Goal: Task Accomplishment & Management: Manage account settings

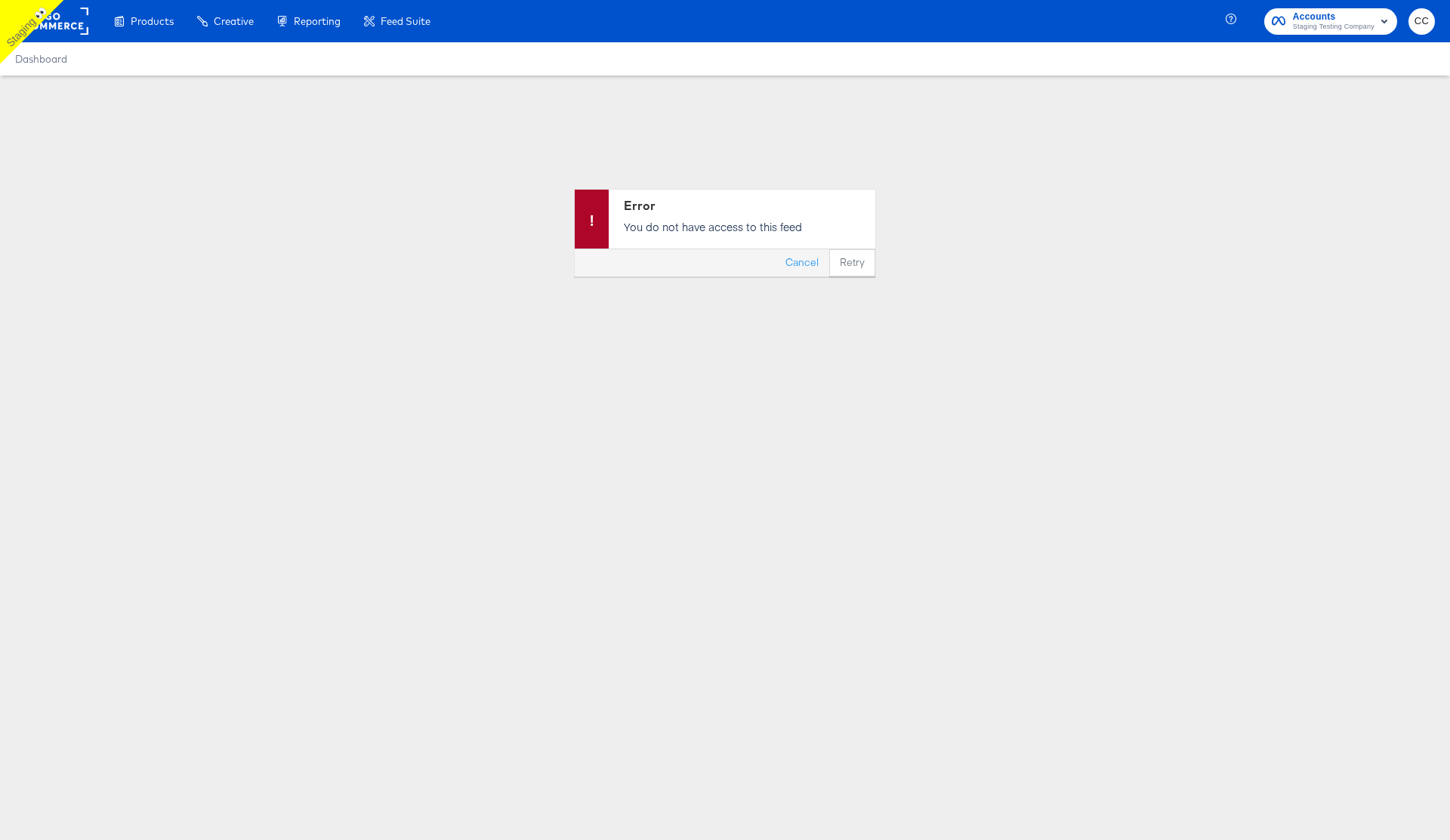
click at [66, 23] on rect at bounding box center [54, 21] width 70 height 27
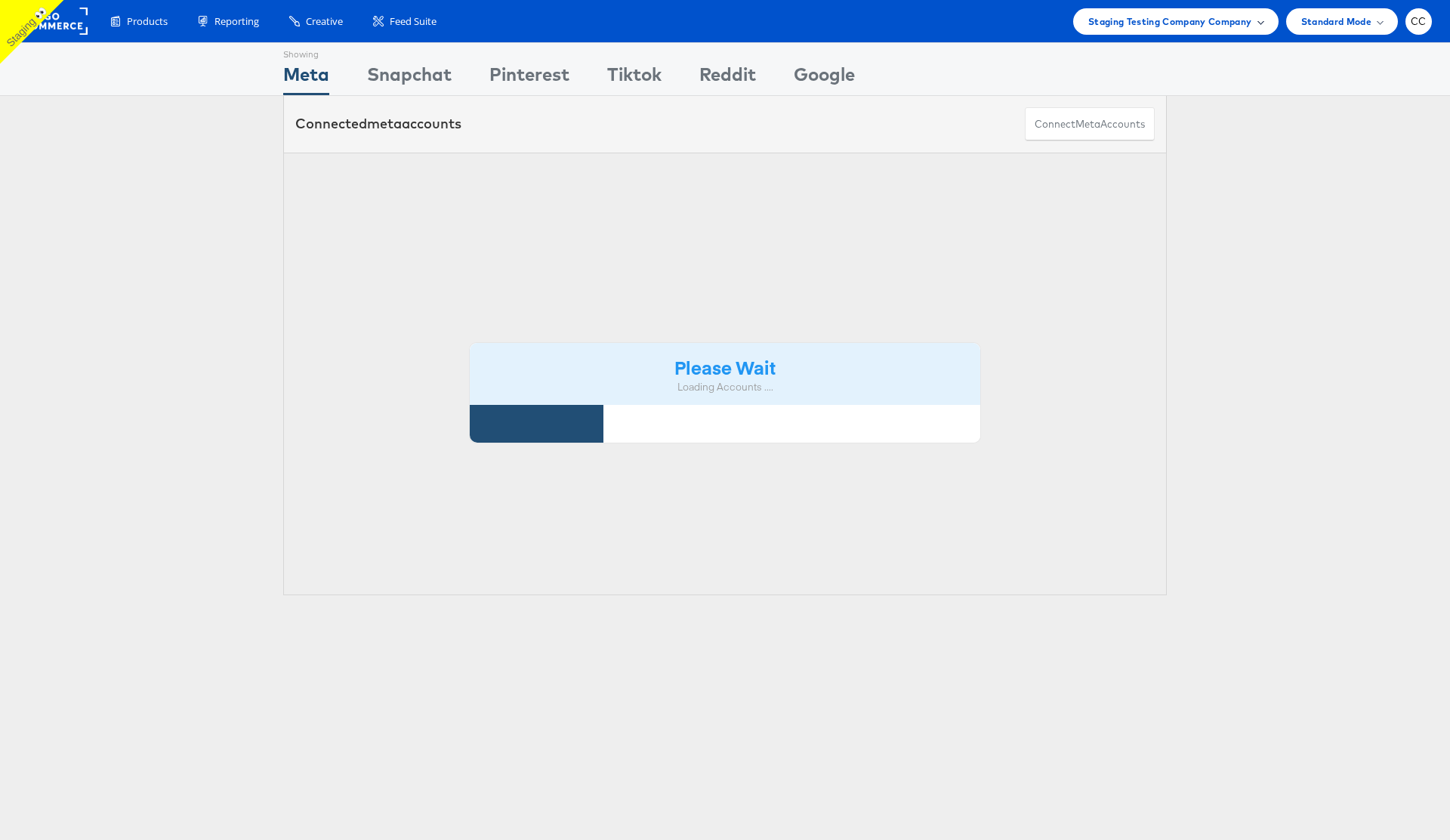
click at [1237, 25] on span "Staging Testing Company Company" at bounding box center [1169, 21] width 164 height 16
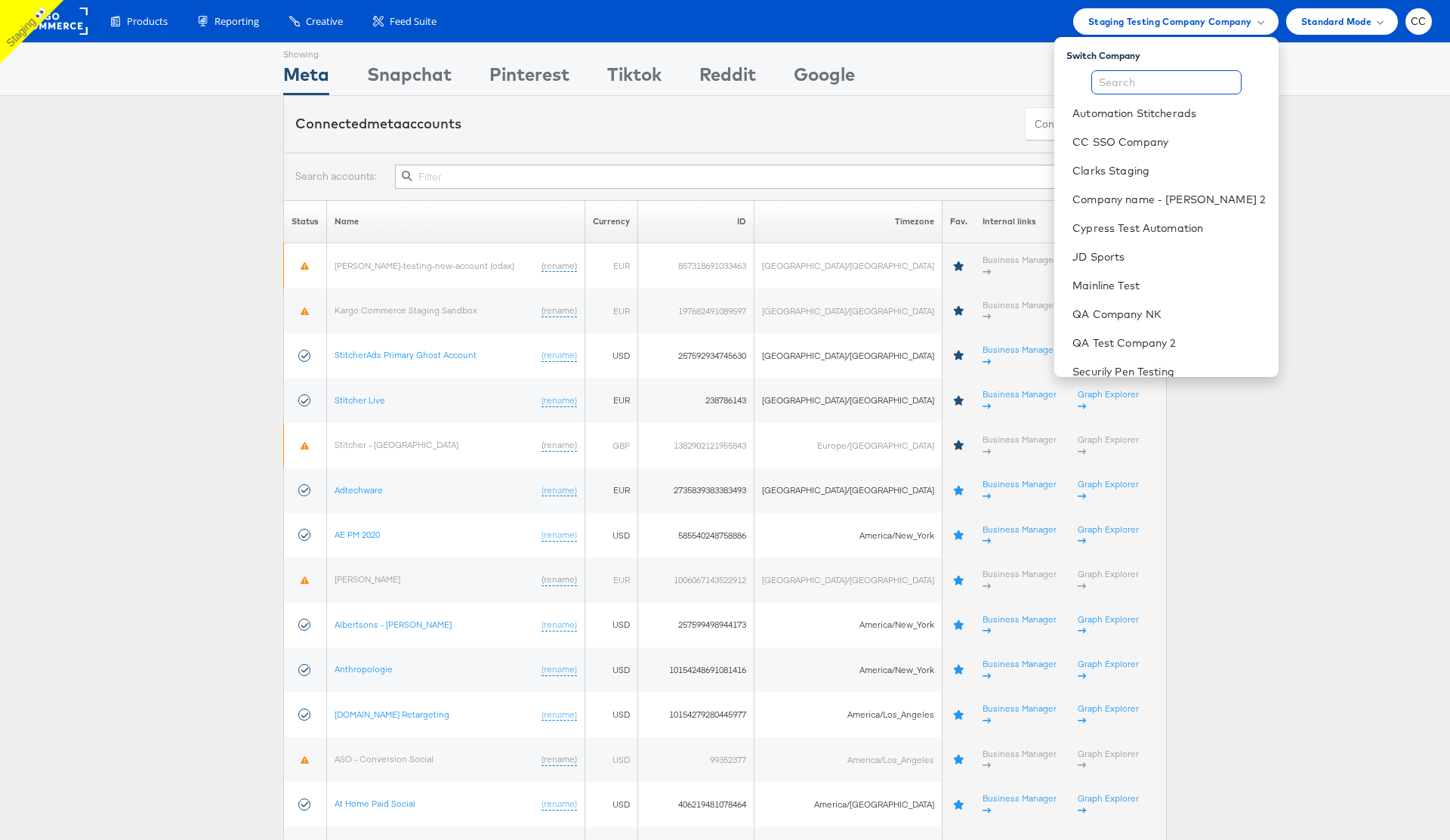
click at [1151, 85] on input "text" at bounding box center [1166, 81] width 150 height 24
click at [1187, 233] on link "Cypress Test Automation" at bounding box center [1168, 228] width 193 height 15
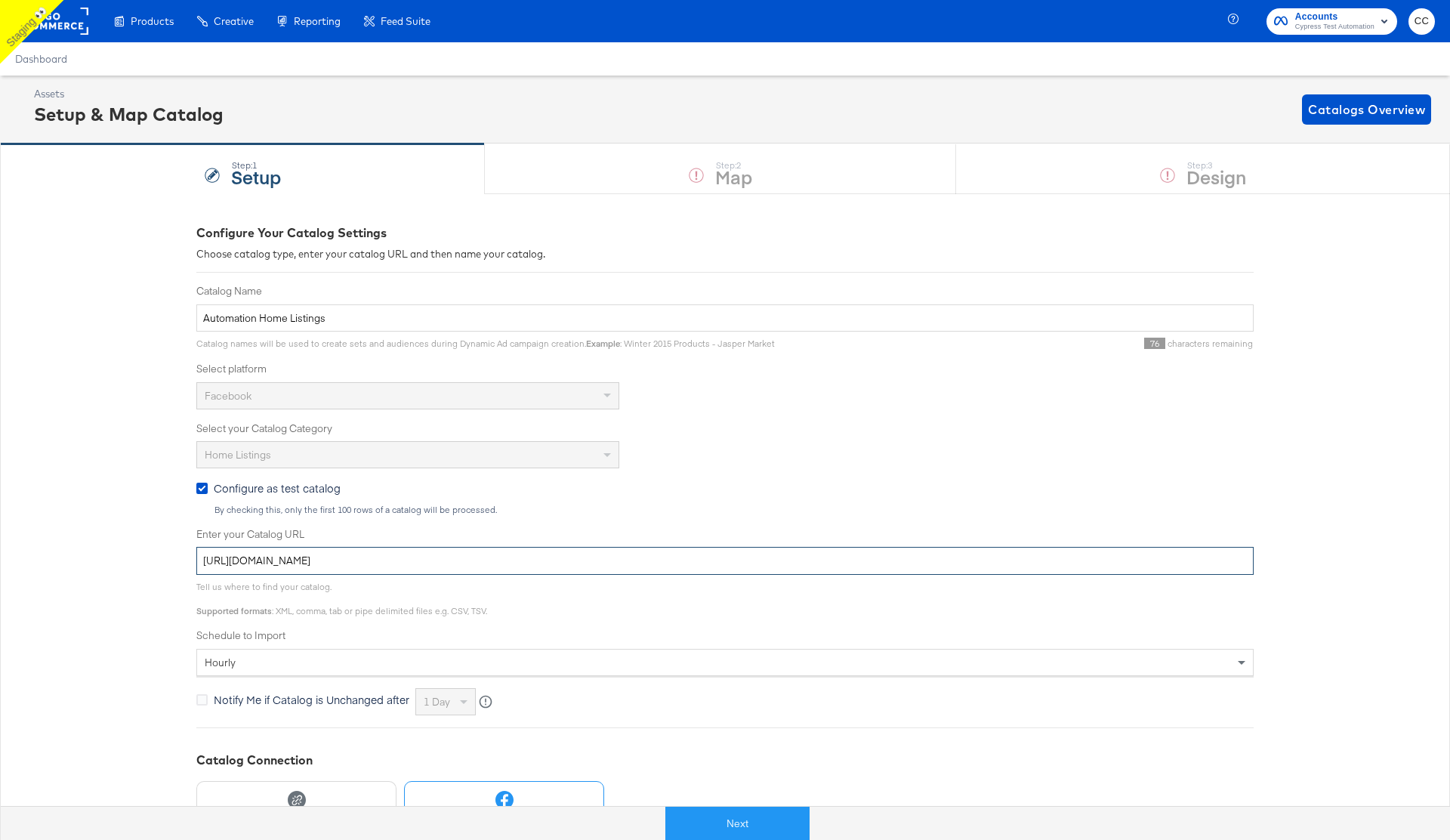
click at [455, 564] on input "[URL][DOMAIN_NAME]" at bounding box center [725, 560] width 1057 height 28
click at [79, 426] on div "Configure Your Catalog Settings Choose catalog type, enter your catalog URL and…" at bounding box center [725, 641] width 1450 height 895
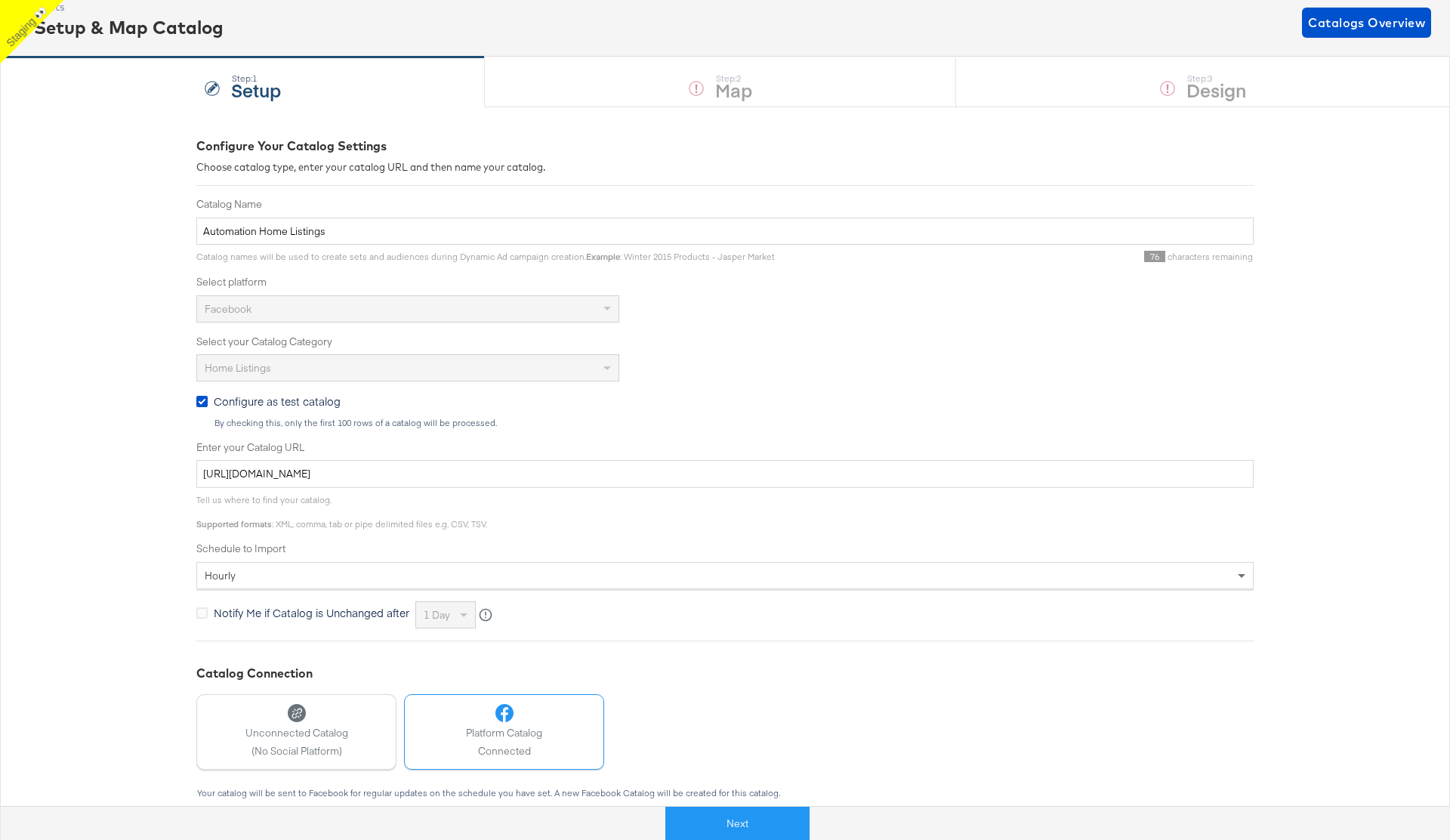
scroll to position [205, 0]
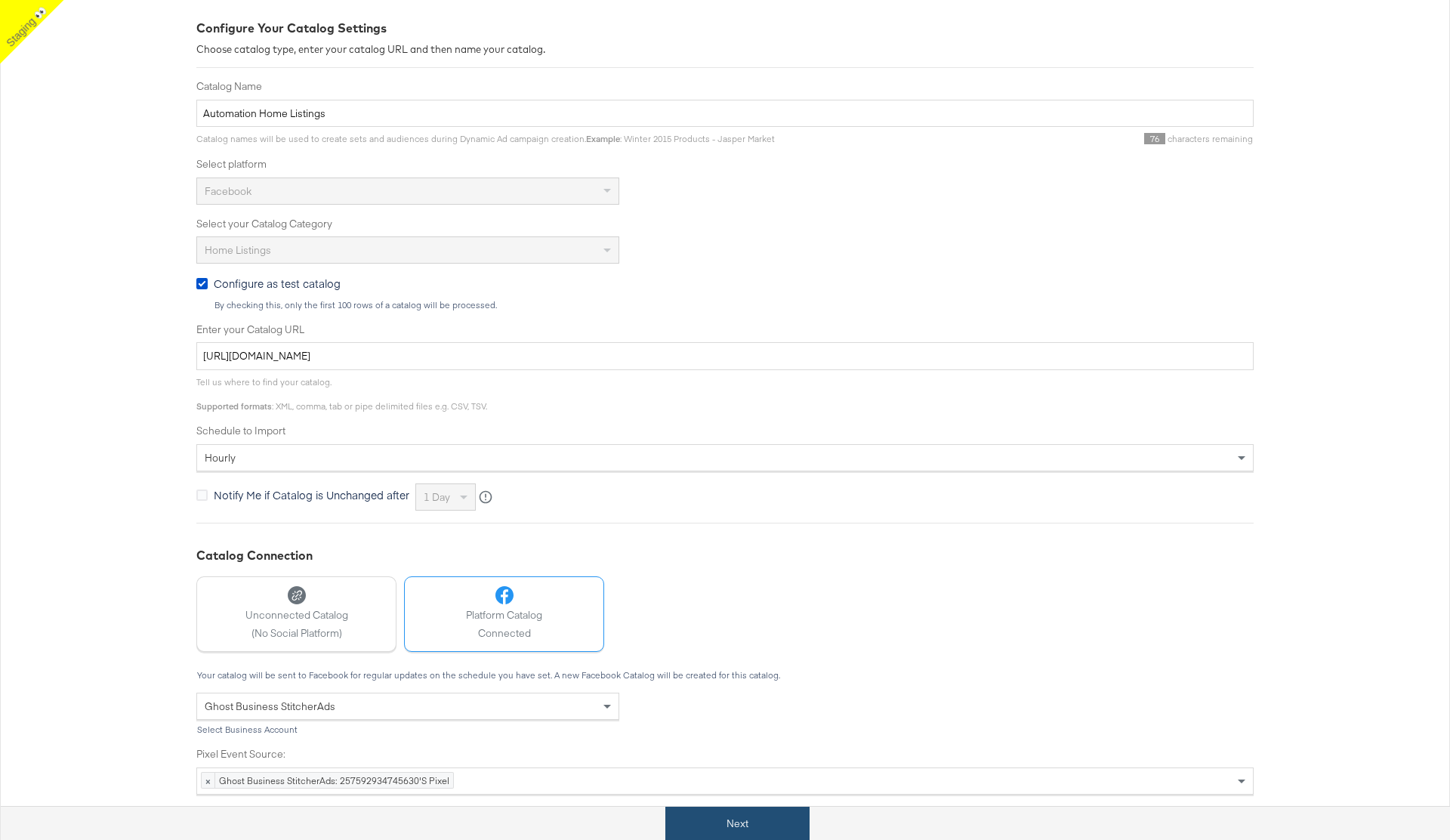
click at [752, 826] on button "Next" at bounding box center [736, 823] width 145 height 34
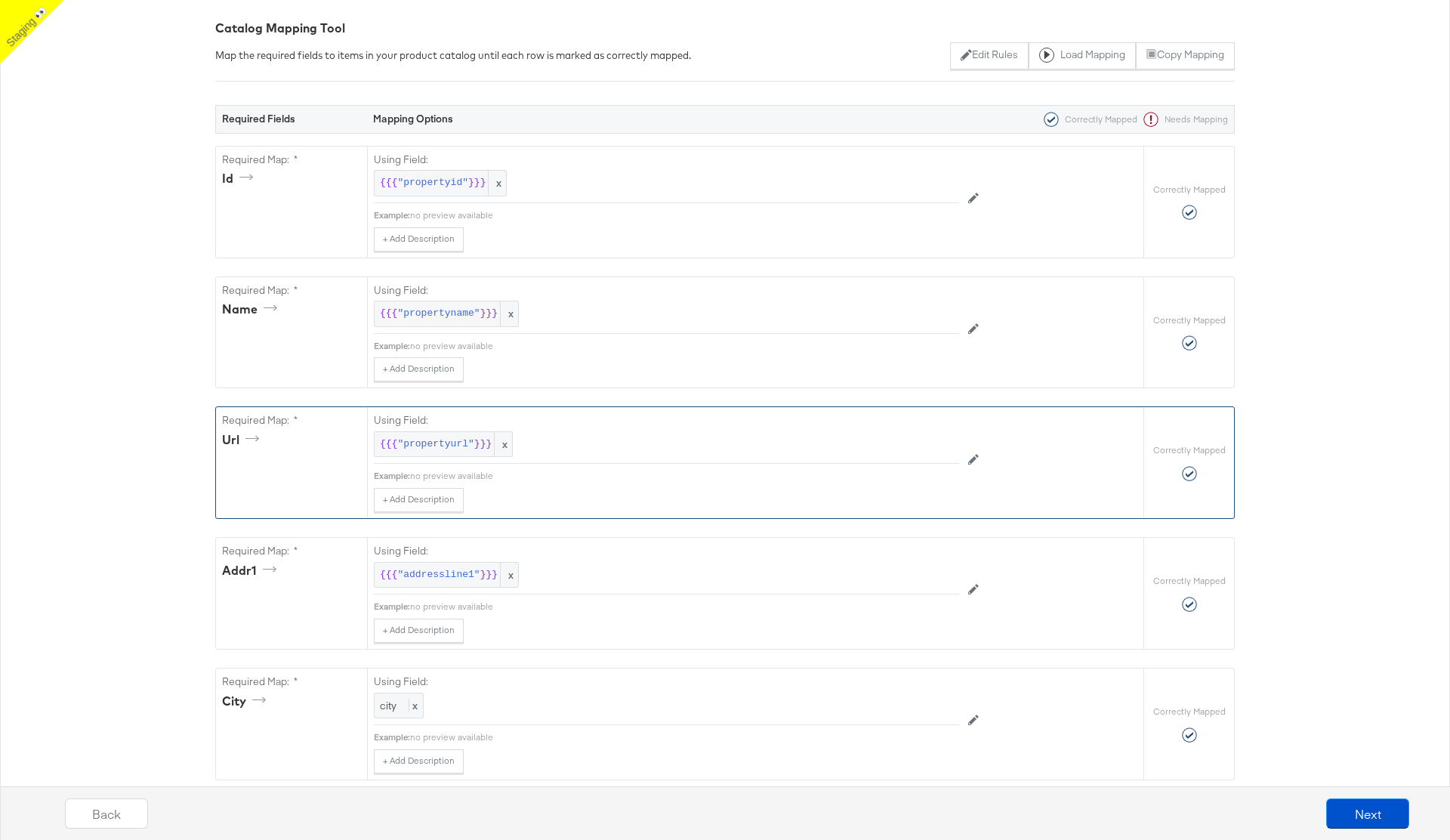
scroll to position [0, 0]
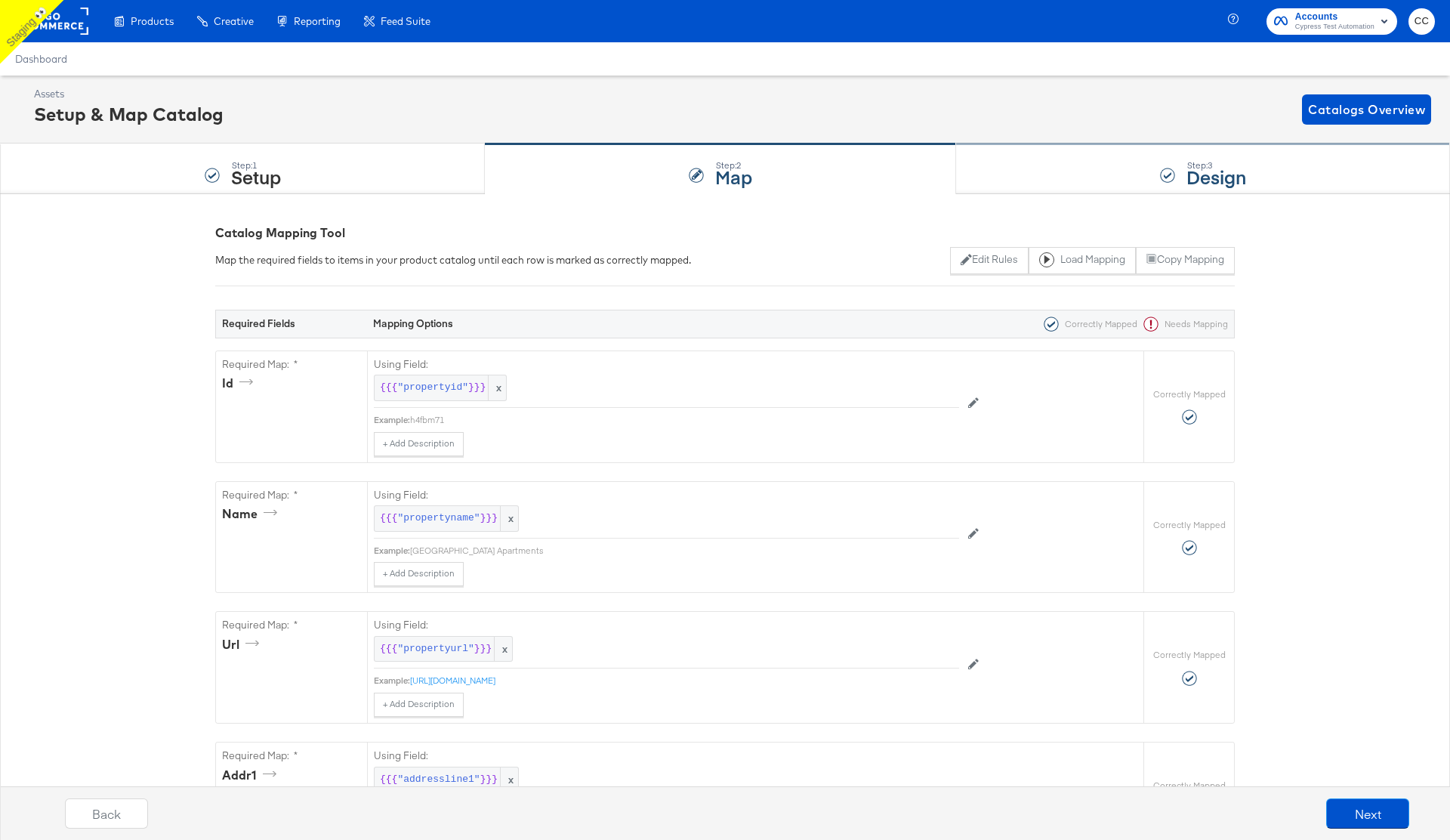
click at [1131, 175] on div "Step: 3 Design" at bounding box center [1203, 170] width 494 height 50
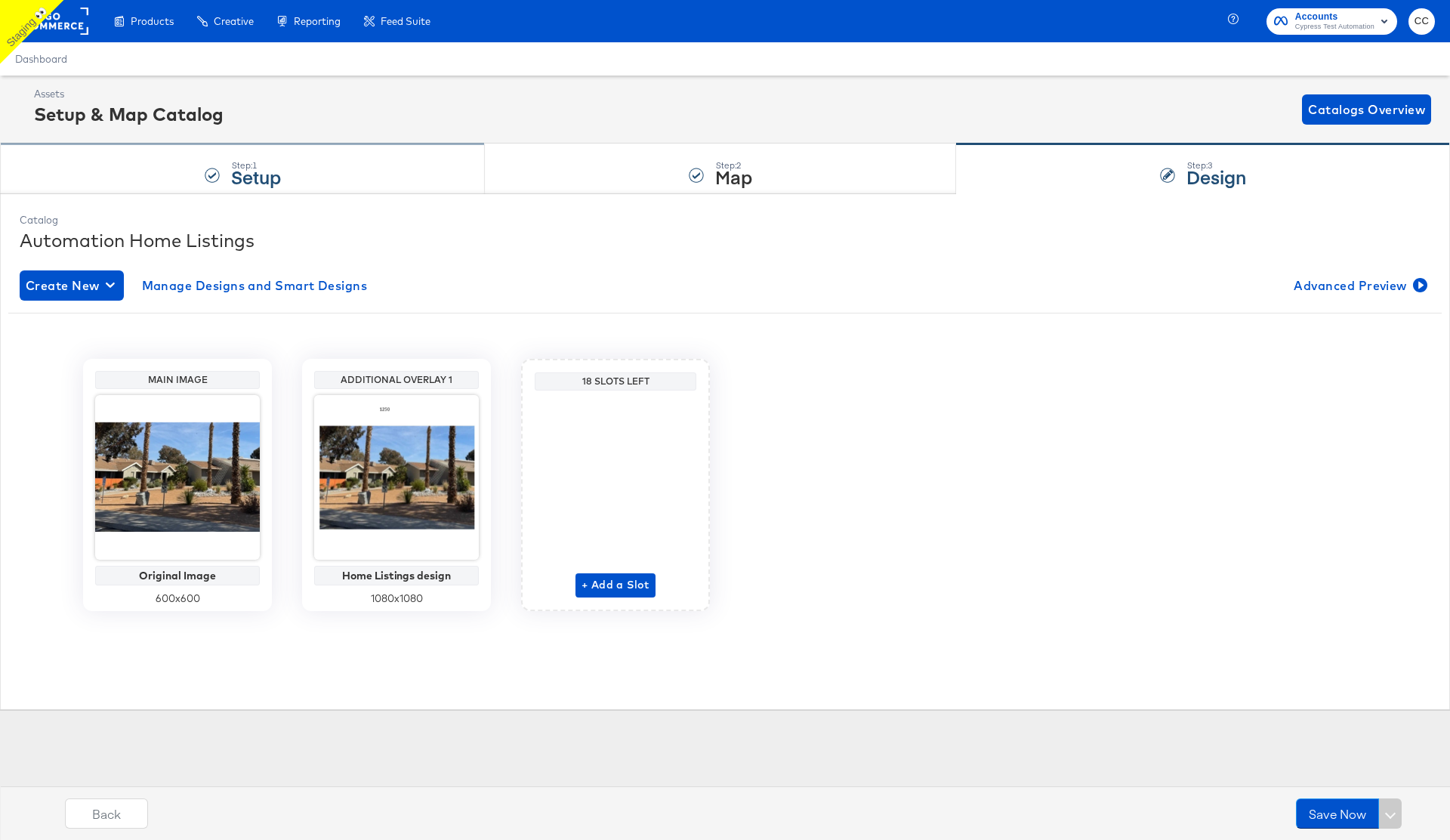
click at [247, 164] on strong "Setup" at bounding box center [256, 176] width 50 height 25
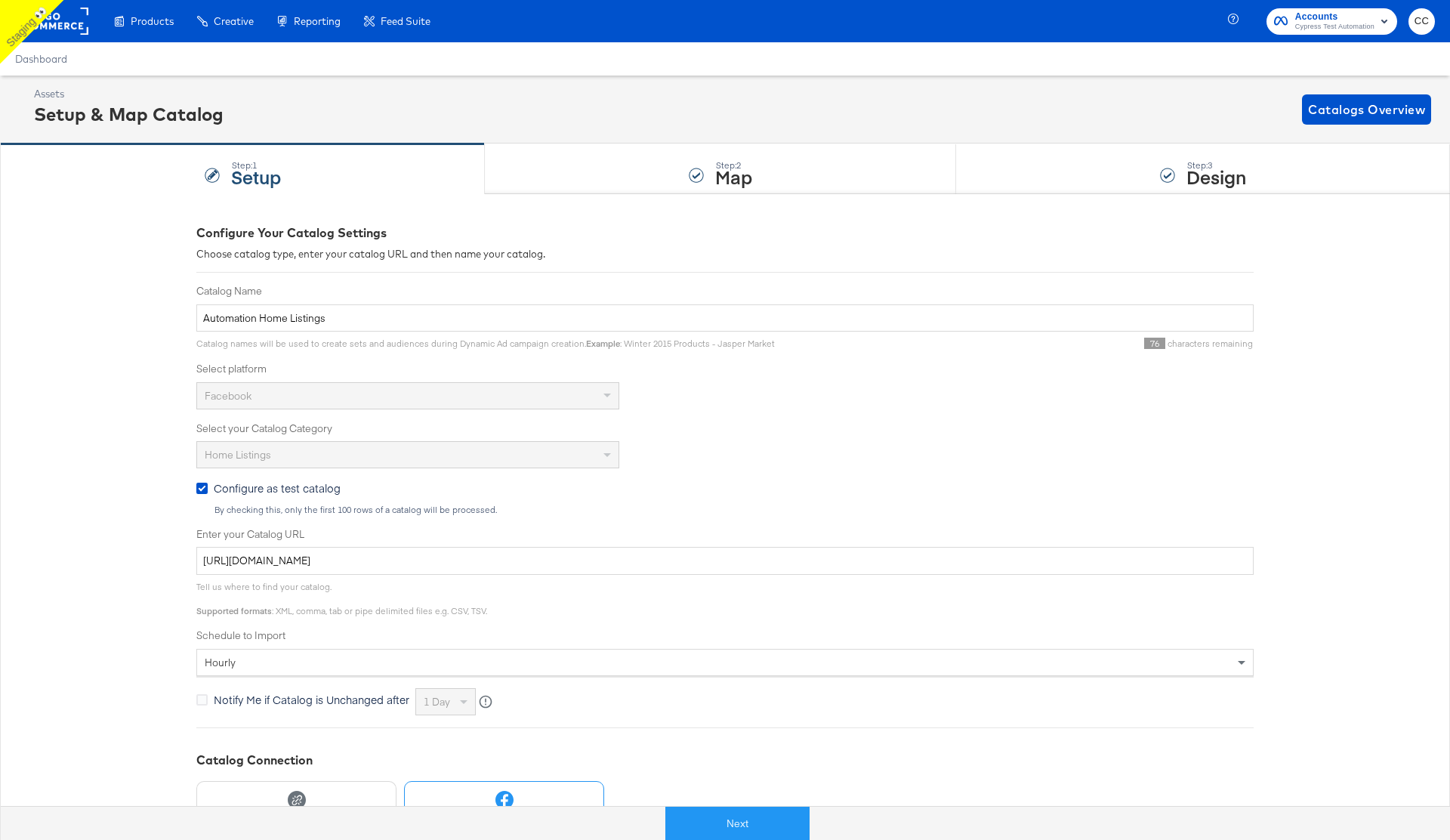
click at [70, 27] on rect at bounding box center [54, 21] width 70 height 27
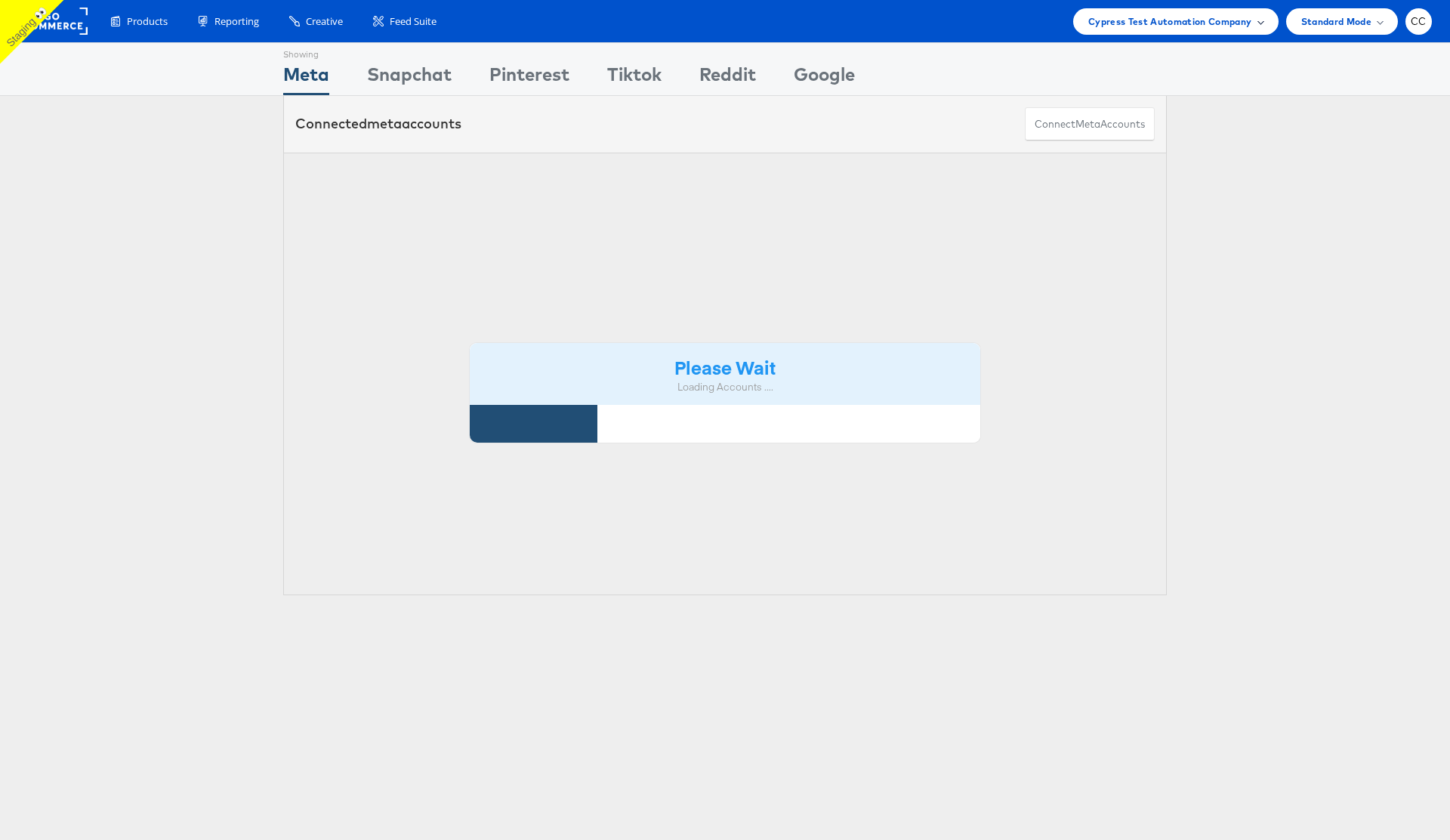
click at [1246, 23] on span "Cypress Test Automation Company" at bounding box center [1169, 21] width 164 height 16
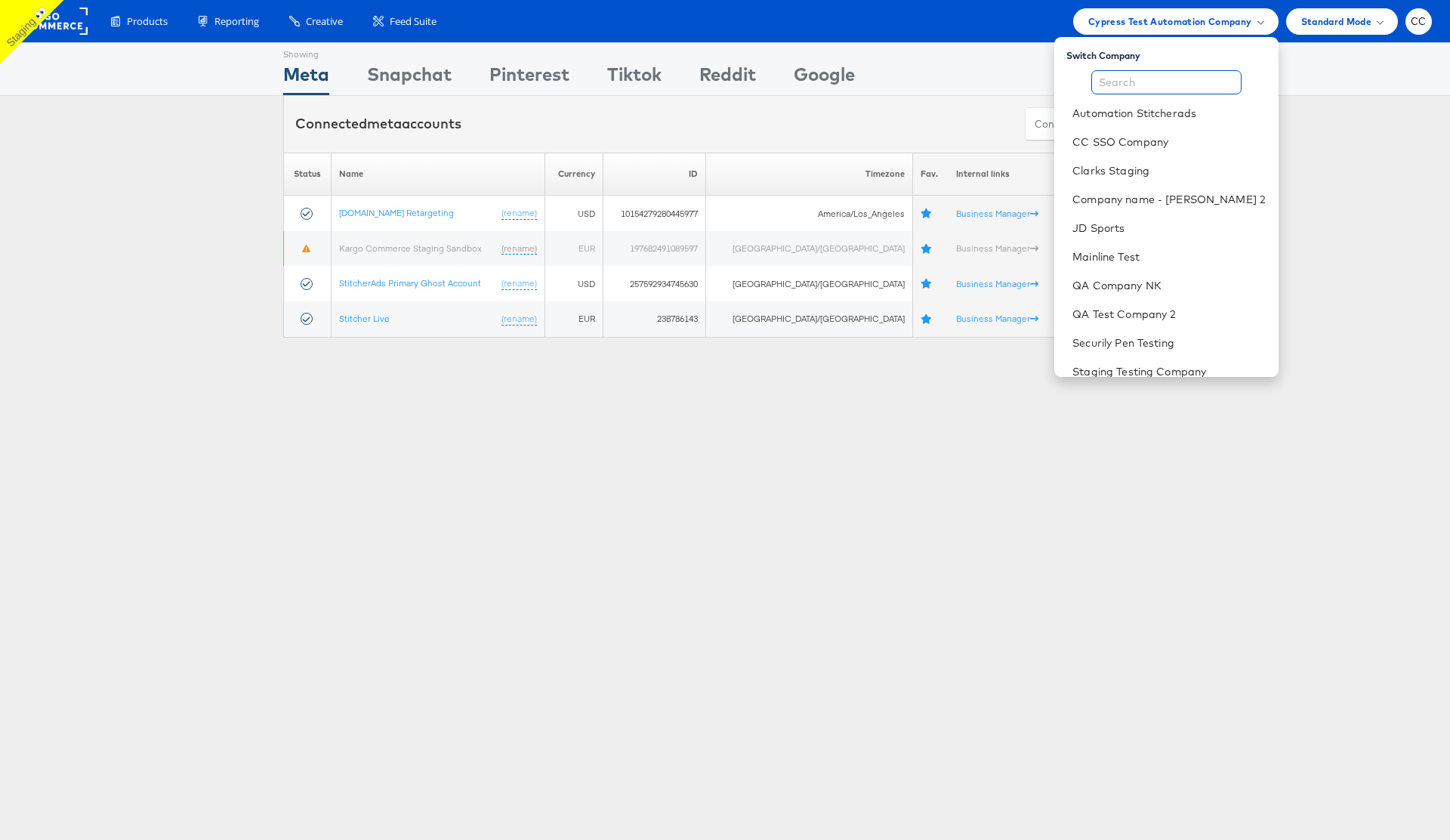
click at [1150, 77] on input "text" at bounding box center [1166, 81] width 150 height 24
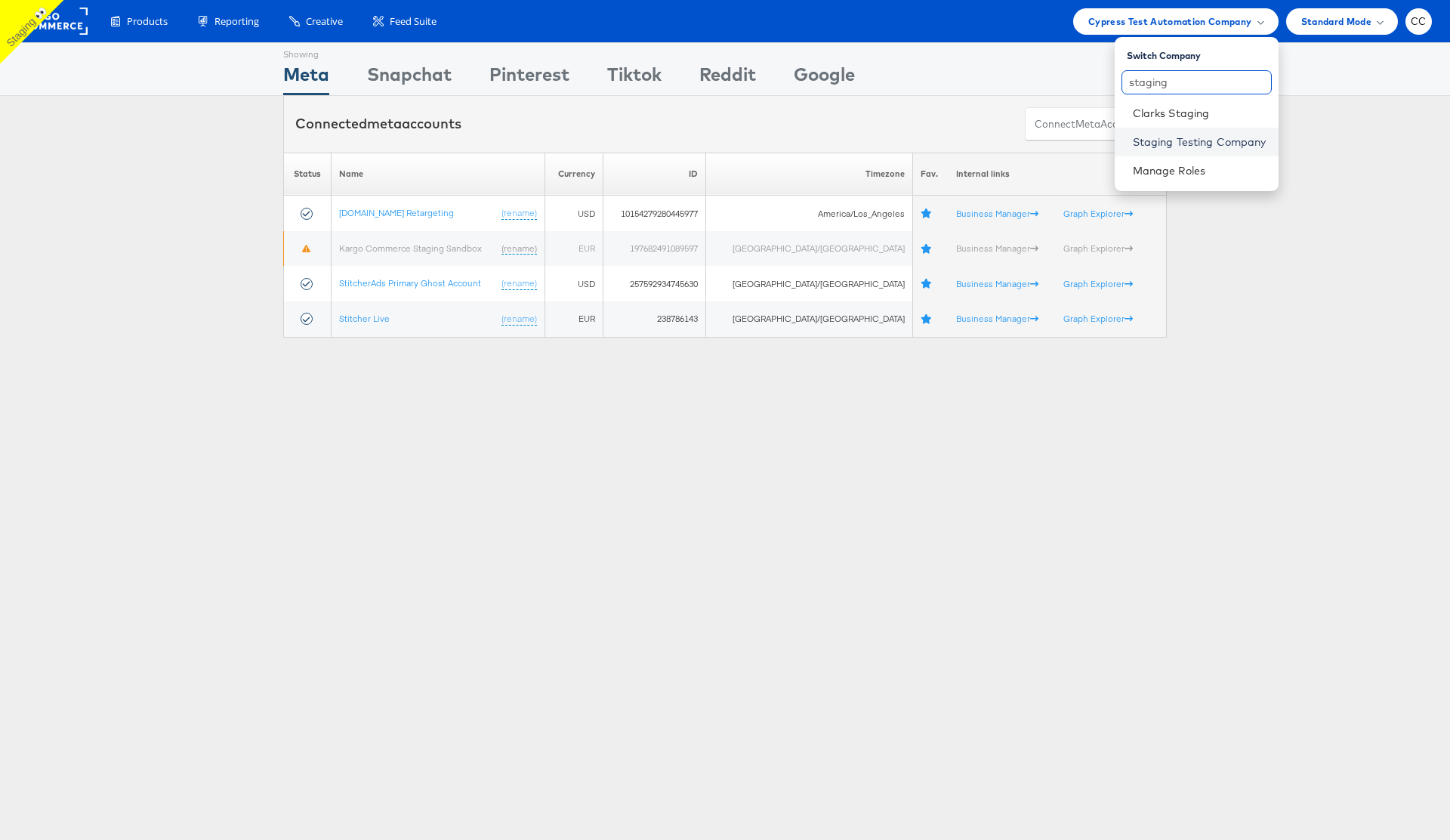
type input "staging"
click at [1212, 146] on link "Staging Testing Company" at bounding box center [1199, 142] width 134 height 15
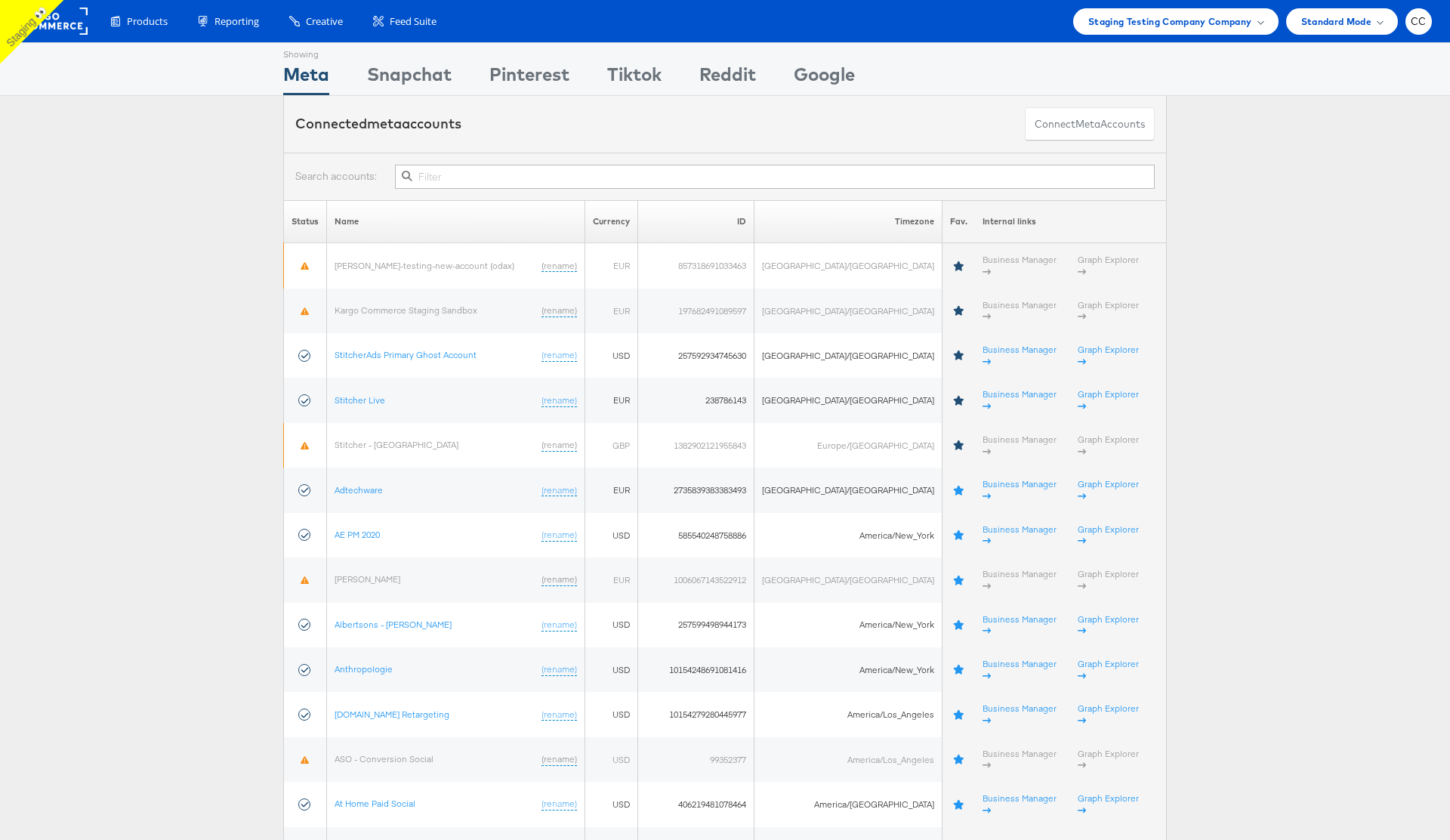
click at [452, 176] on input "text" at bounding box center [774, 176] width 759 height 24
click at [1235, 19] on span "Staging Testing Company Company" at bounding box center [1169, 21] width 164 height 16
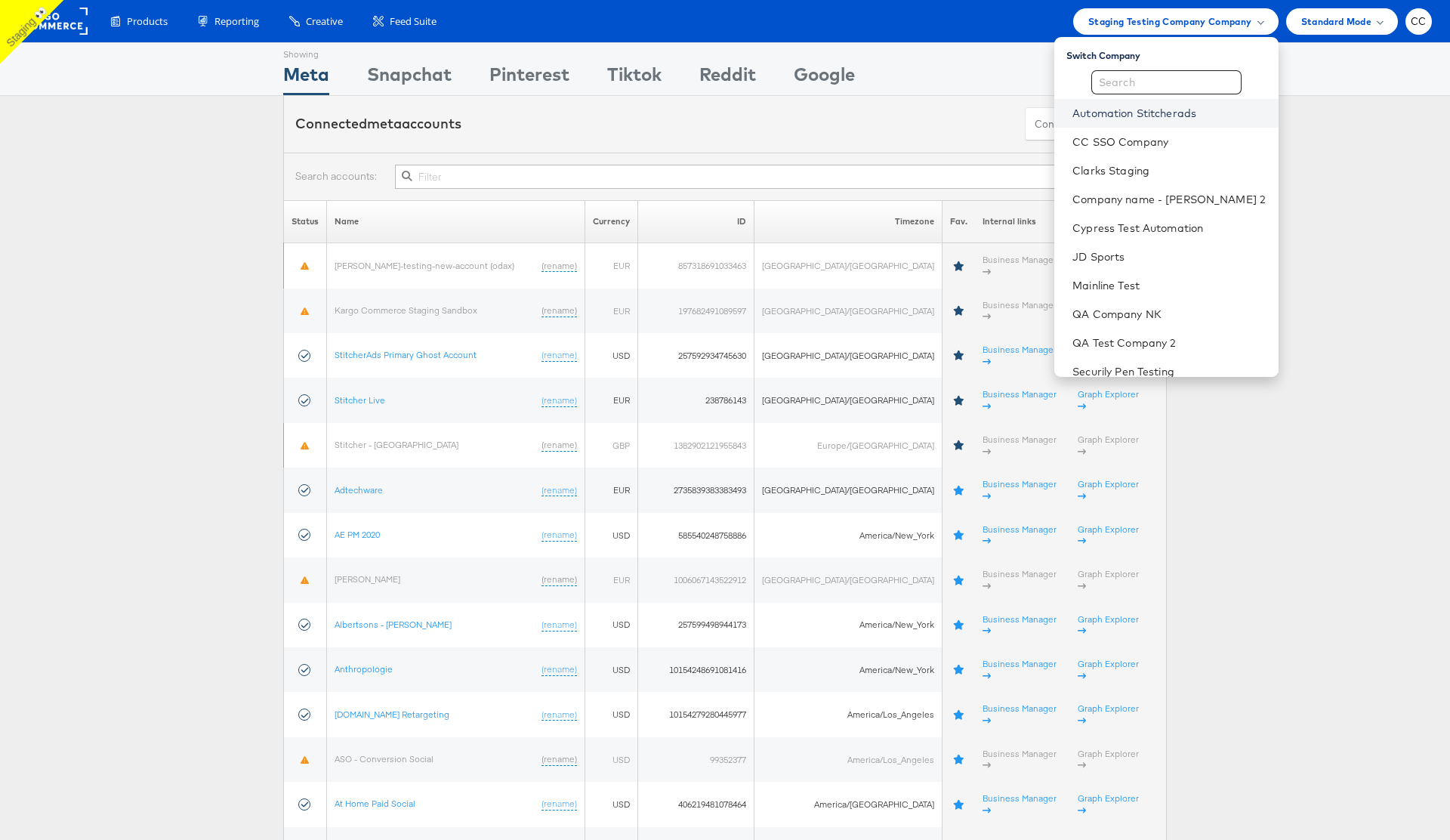
click at [1138, 119] on link "Automation Stitcherads" at bounding box center [1168, 113] width 193 height 15
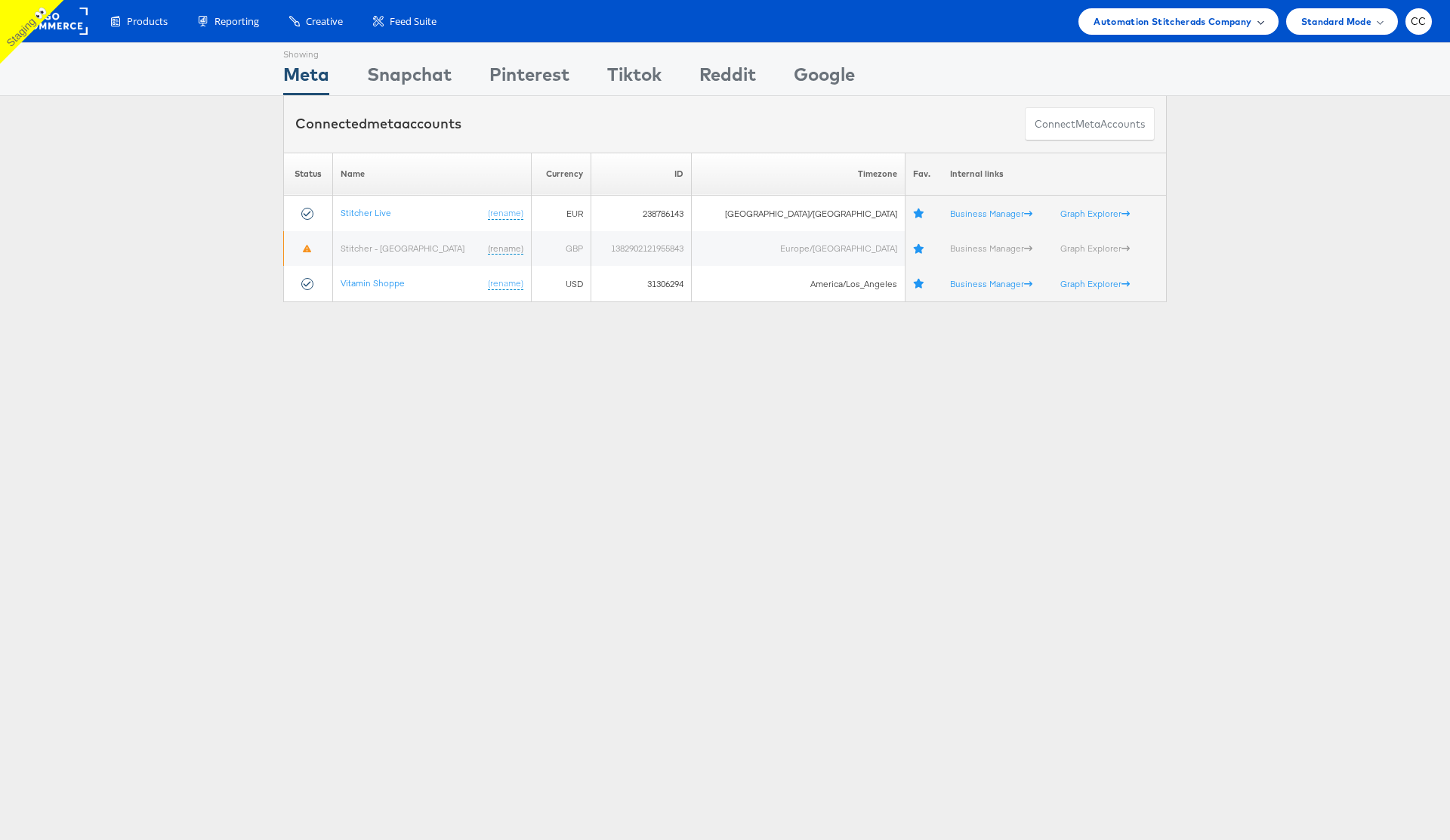
click at [1244, 21] on span "Automation Stitcherads Company" at bounding box center [1171, 21] width 158 height 16
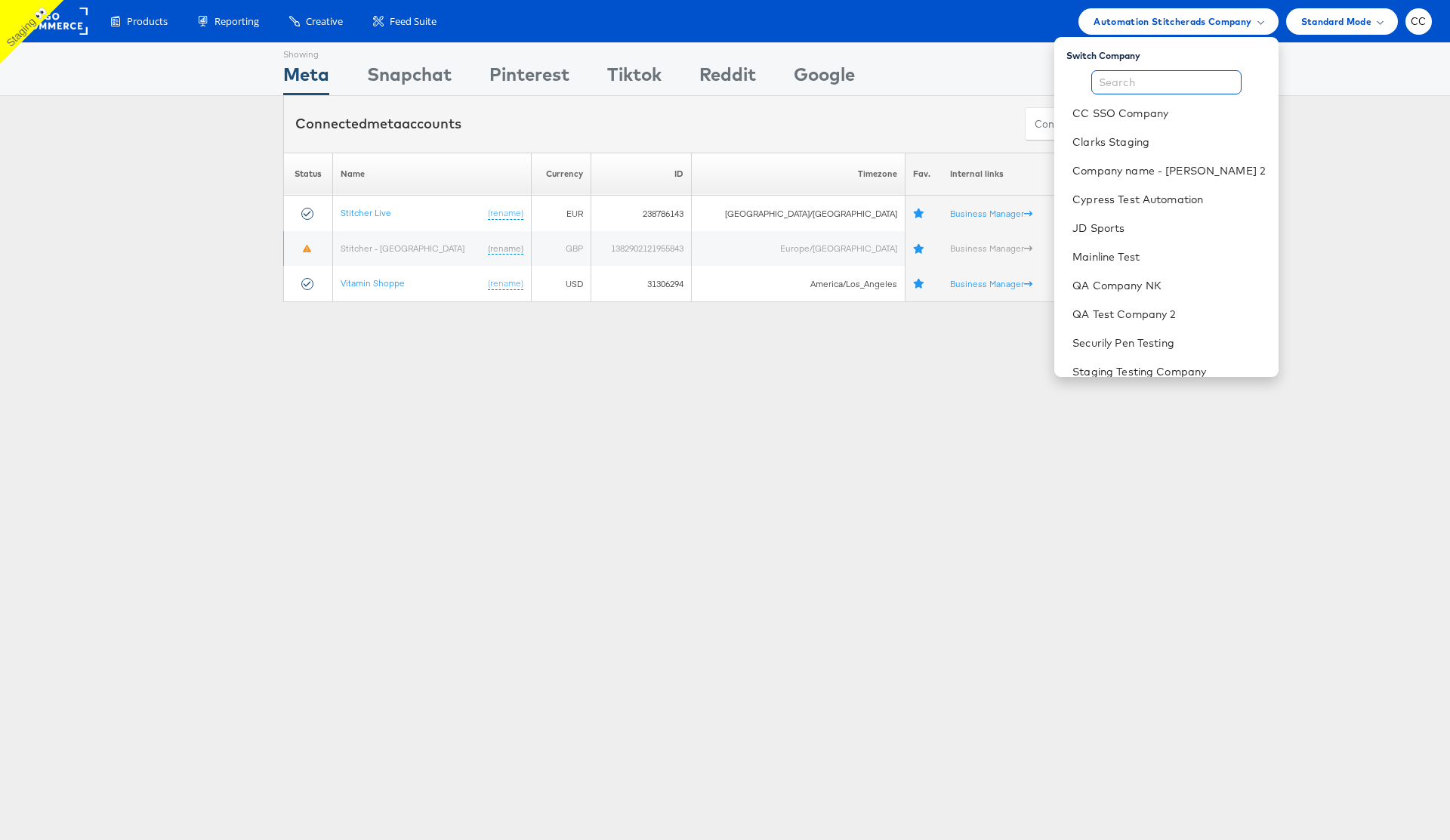
click at [1142, 85] on input "text" at bounding box center [1166, 81] width 150 height 24
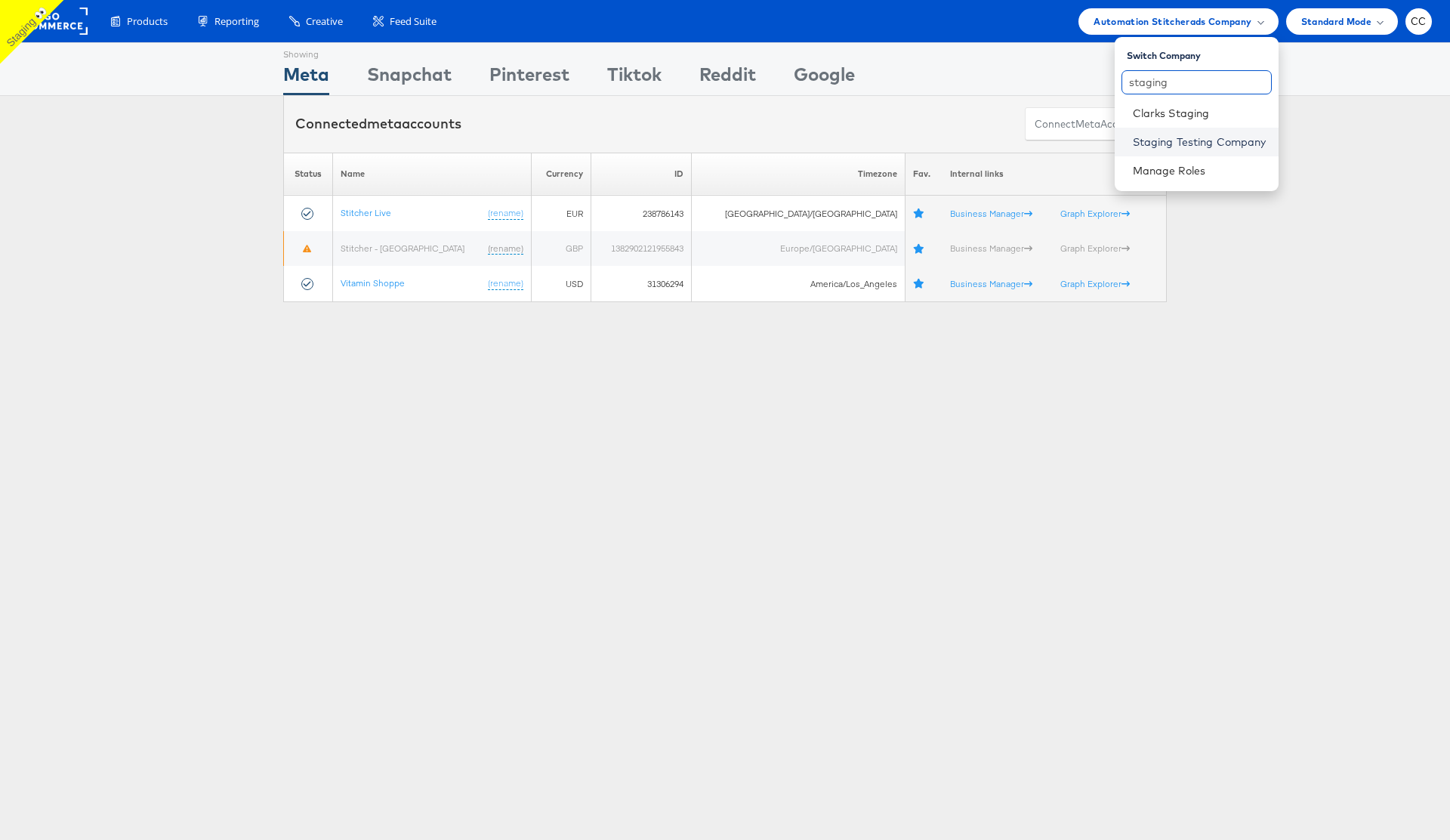
type input "staging"
click at [1211, 147] on link "Staging Testing Company" at bounding box center [1199, 142] width 134 height 15
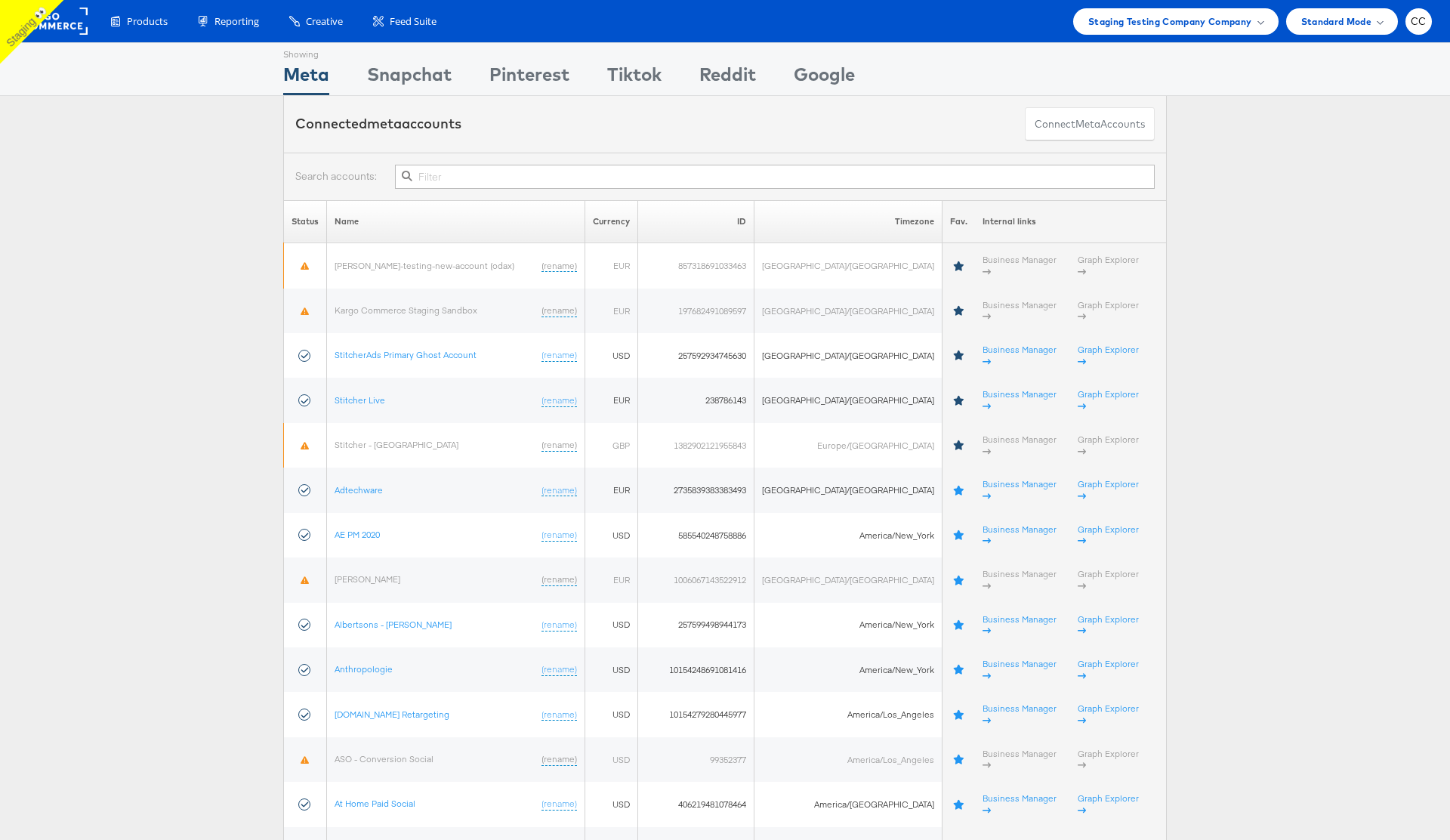
click at [1246, 21] on span "Staging Testing Company Company" at bounding box center [1169, 21] width 164 height 16
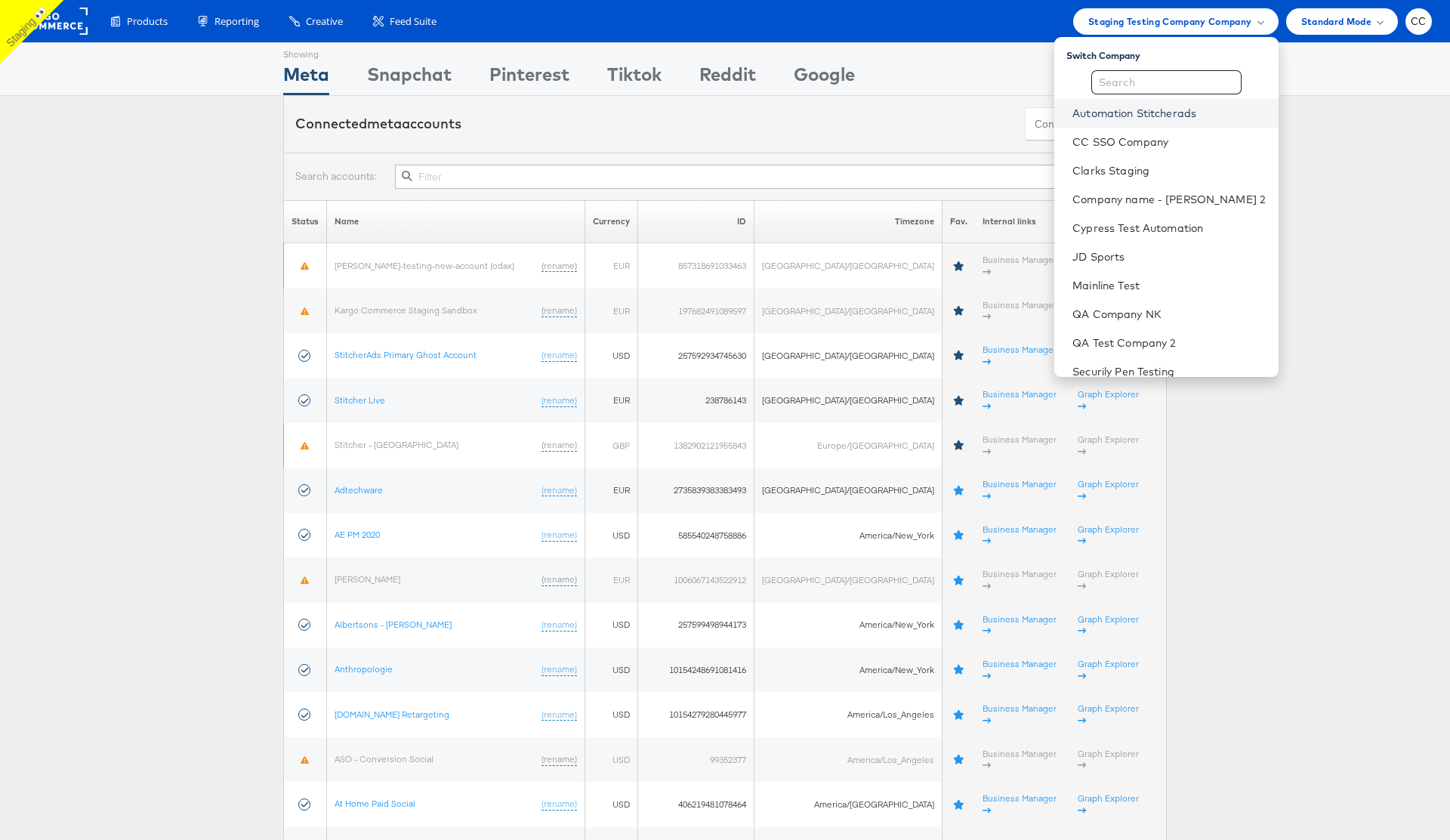
click at [1158, 110] on link "Automation Stitcherads" at bounding box center [1168, 113] width 193 height 15
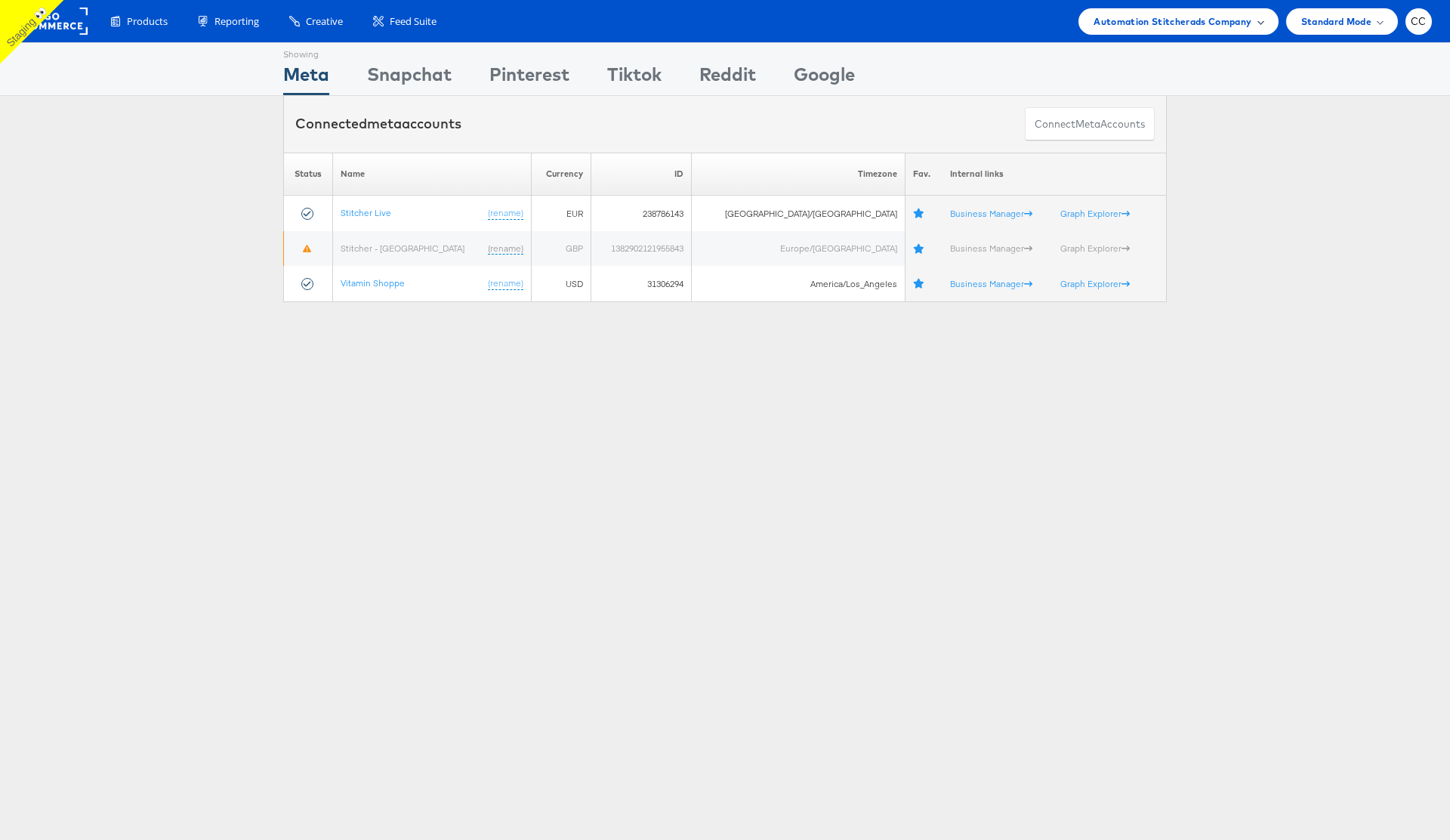
click at [1253, 25] on div "Automation Stitcherads Company" at bounding box center [1177, 21] width 170 height 16
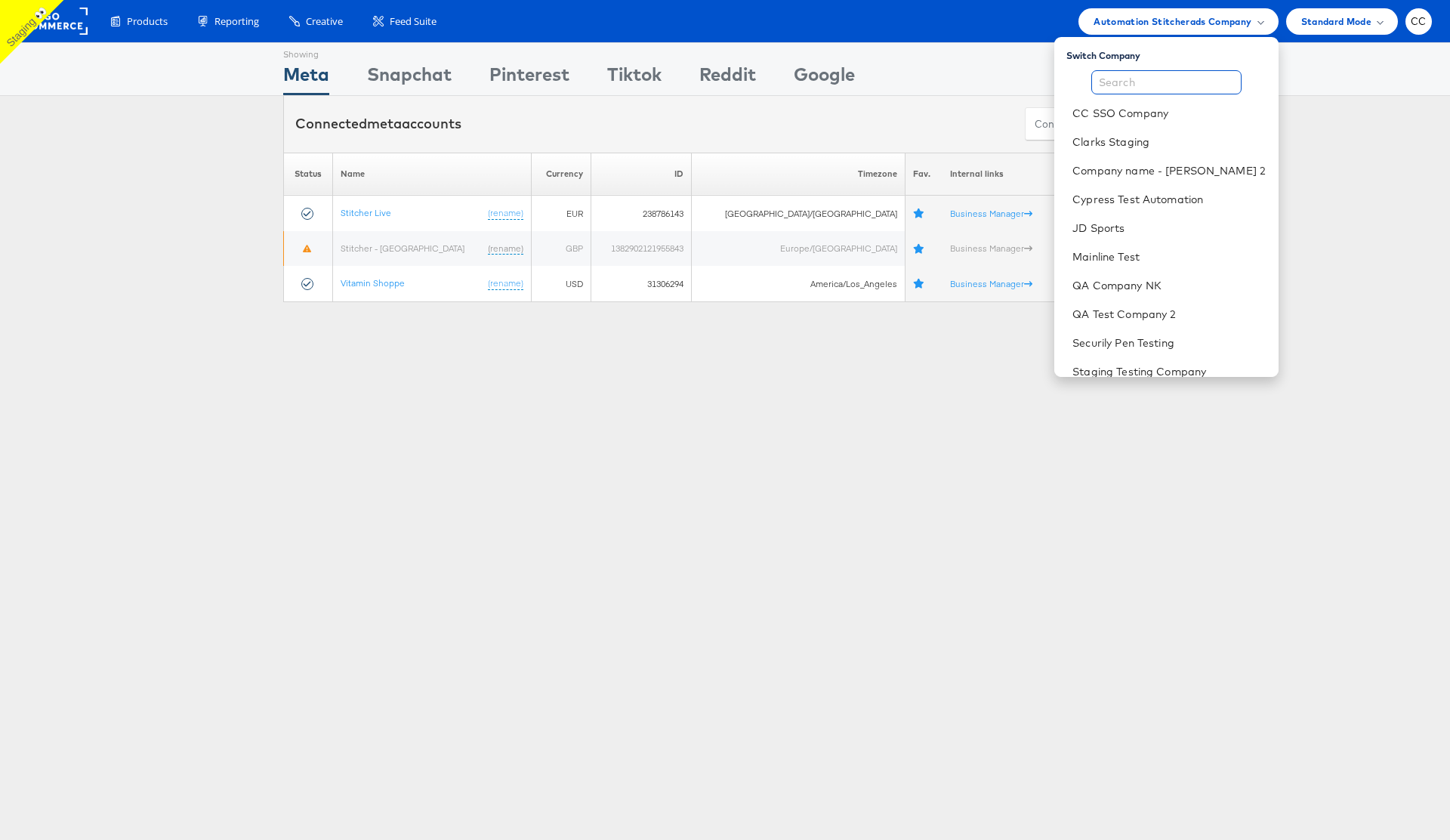
click at [1140, 78] on input "text" at bounding box center [1166, 81] width 150 height 24
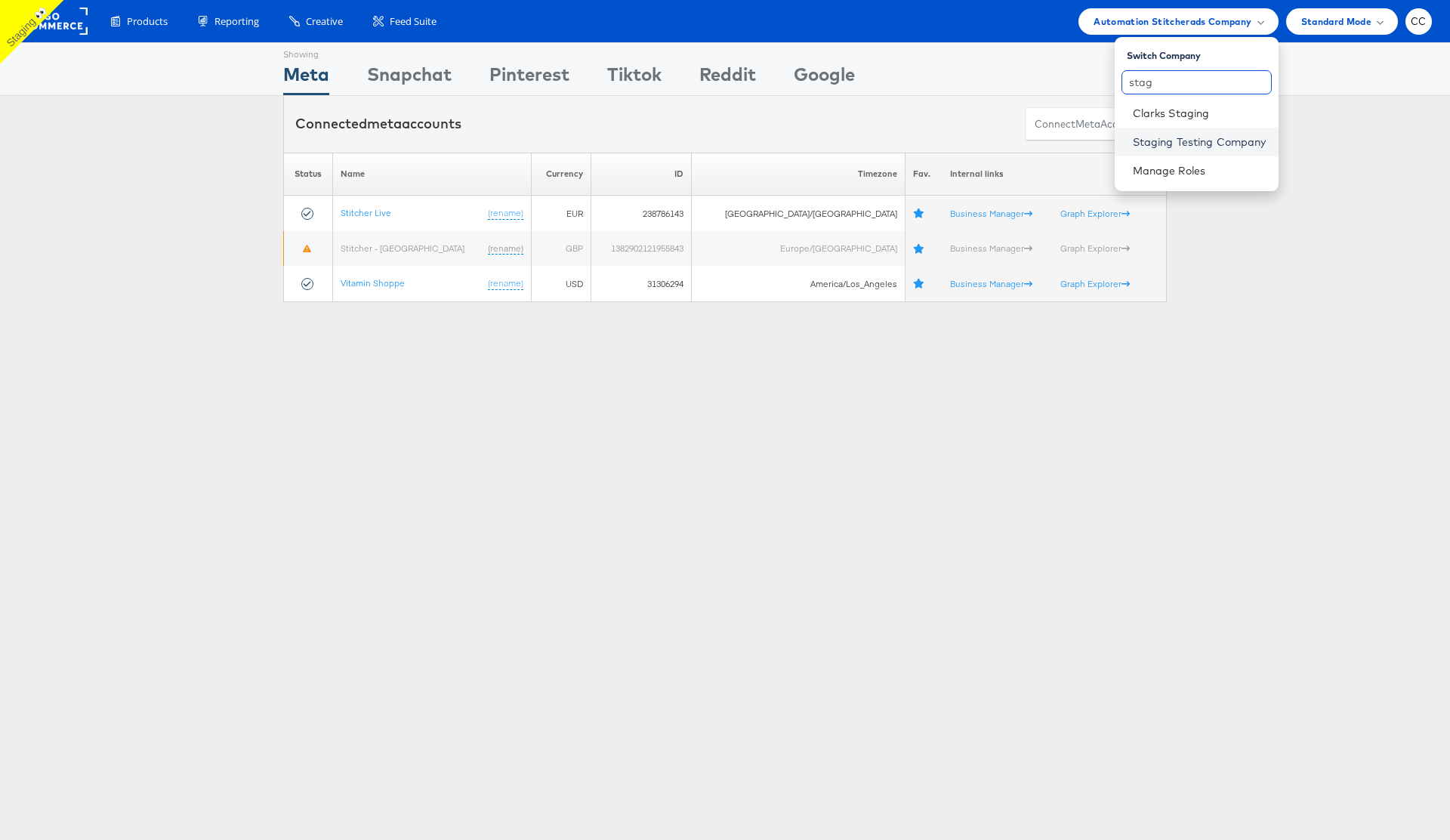
type input "stag"
click at [1208, 141] on link "Staging Testing Company" at bounding box center [1199, 142] width 134 height 15
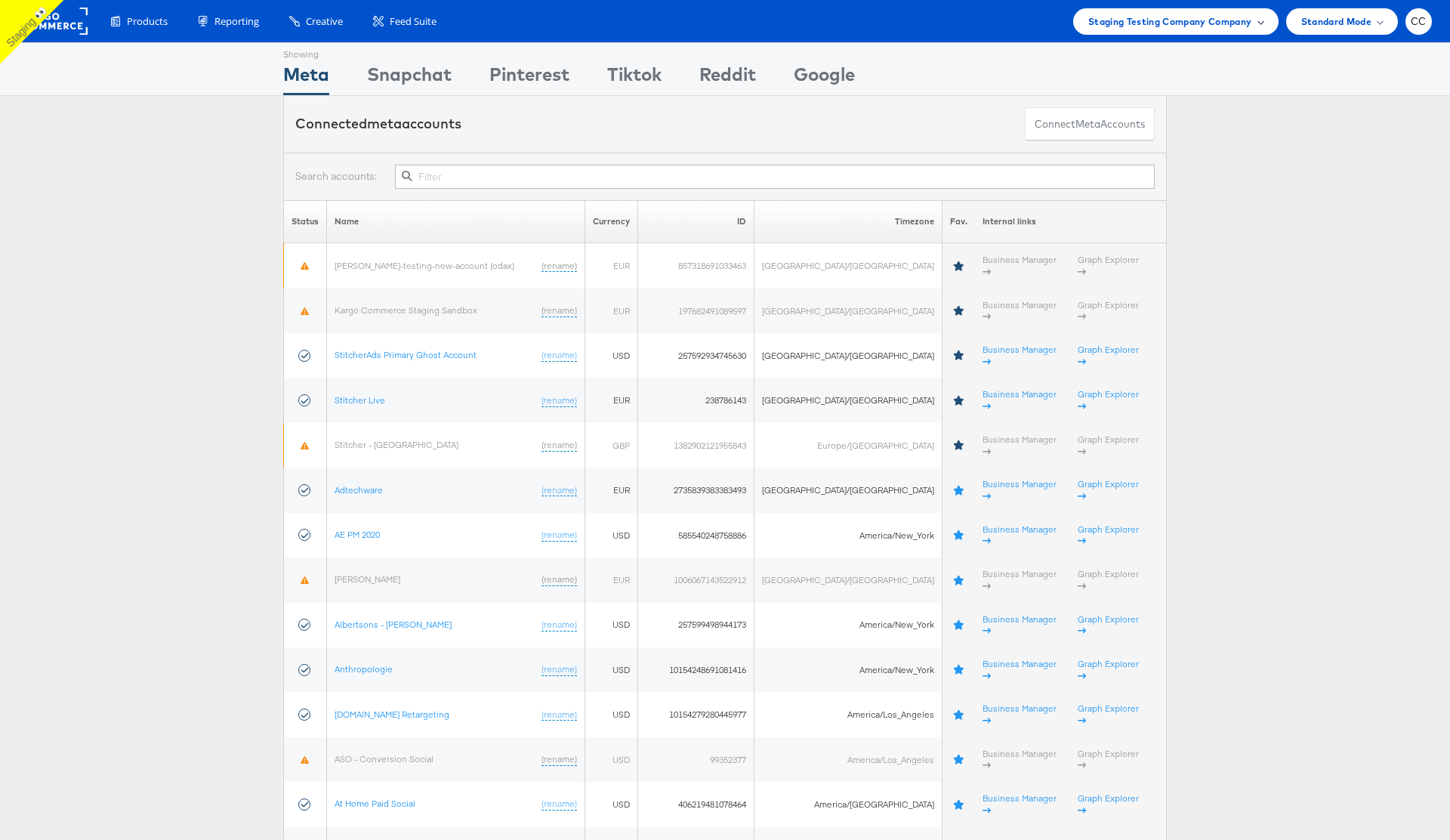
click at [1265, 22] on div "Staging Testing Company Company" at bounding box center [1175, 22] width 205 height 27
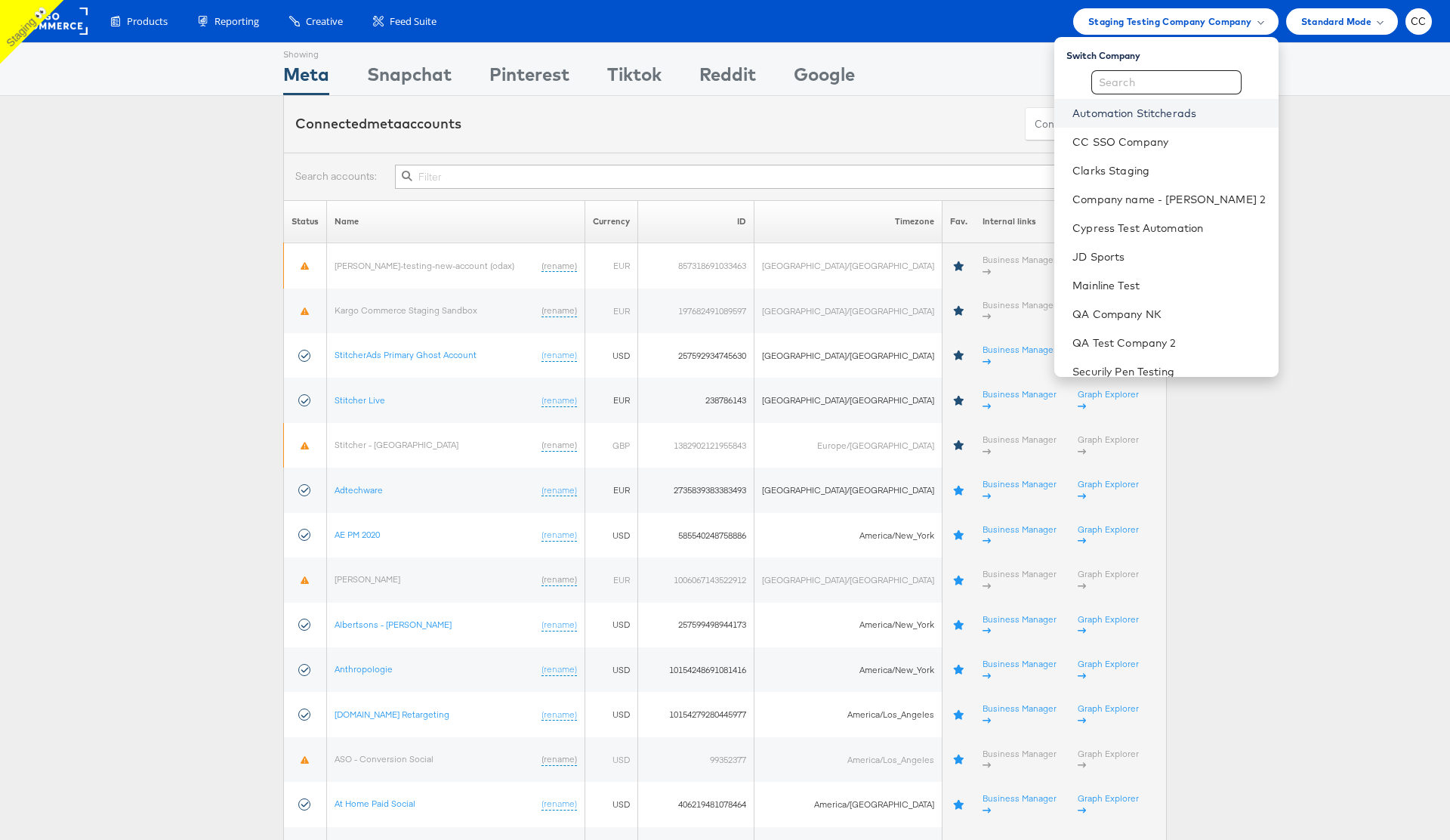
click at [1161, 119] on link "Automation Stitcherads" at bounding box center [1168, 113] width 193 height 15
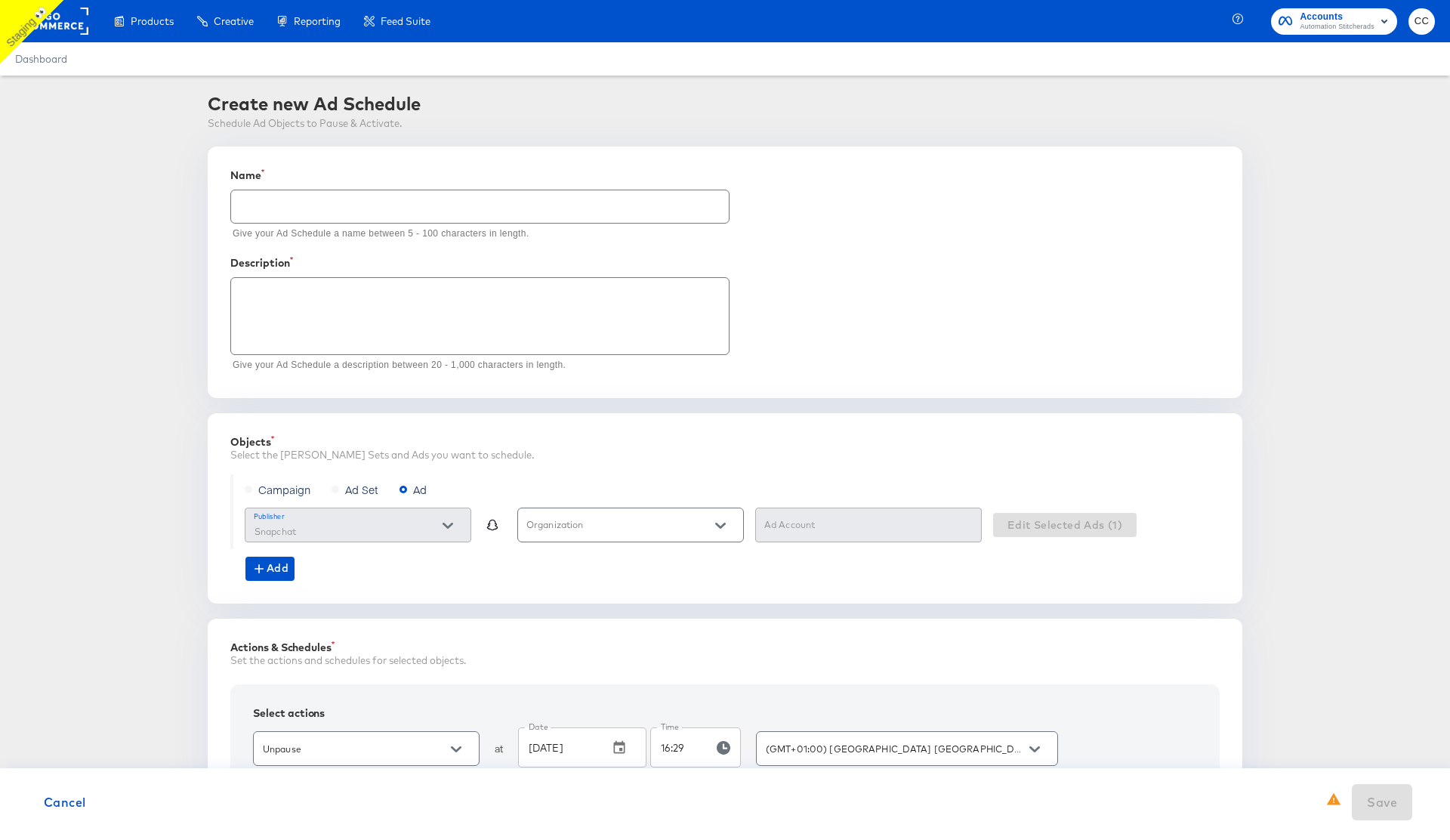
click at [1354, 193] on div "Create new Ad Schedule Schedule Ad Objects to Pause & Activate. Name Give your …" at bounding box center [724, 565] width 1401 height 948
click at [715, 528] on icon "Open" at bounding box center [720, 525] width 11 height 11
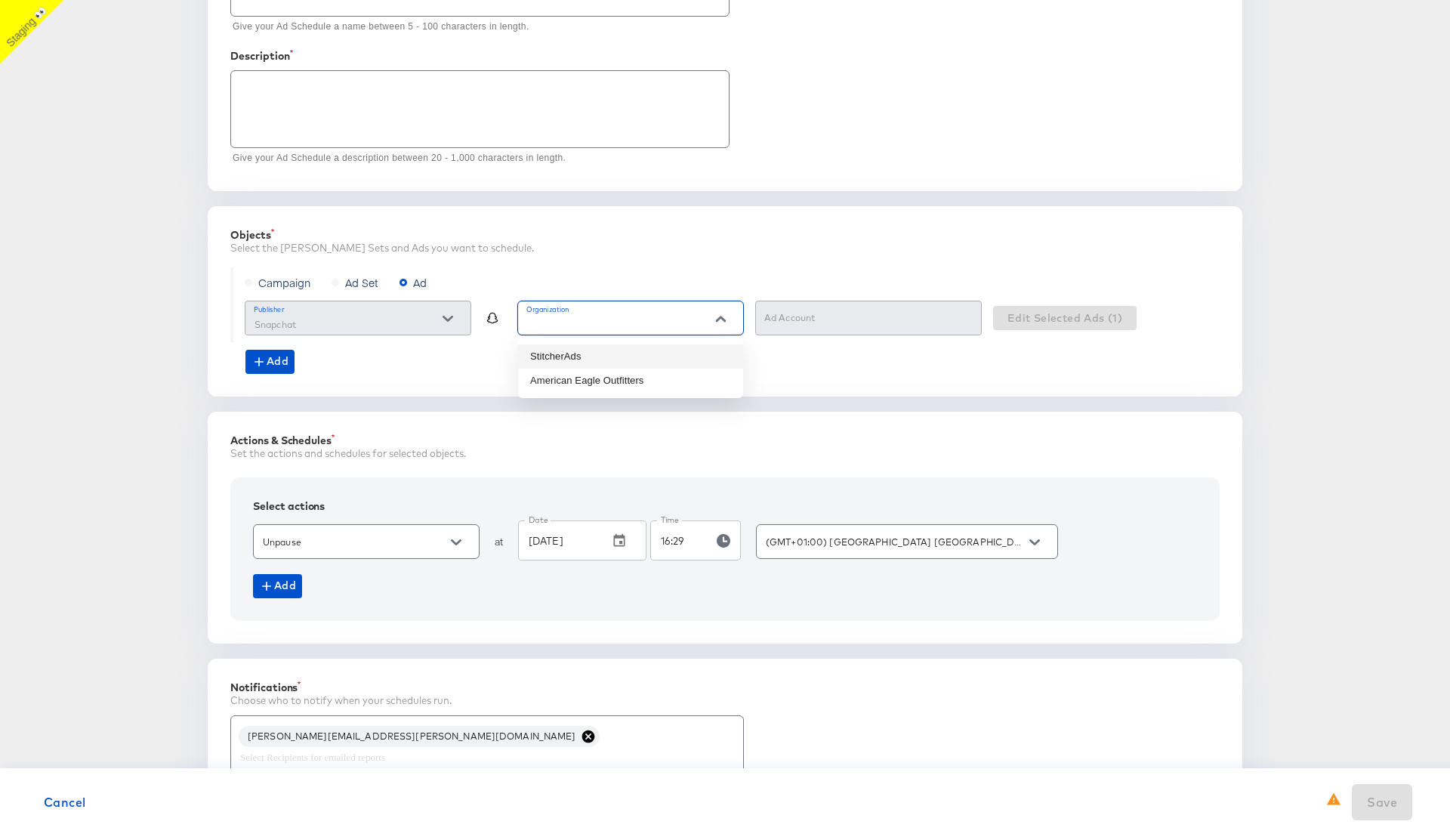
scroll to position [275, 0]
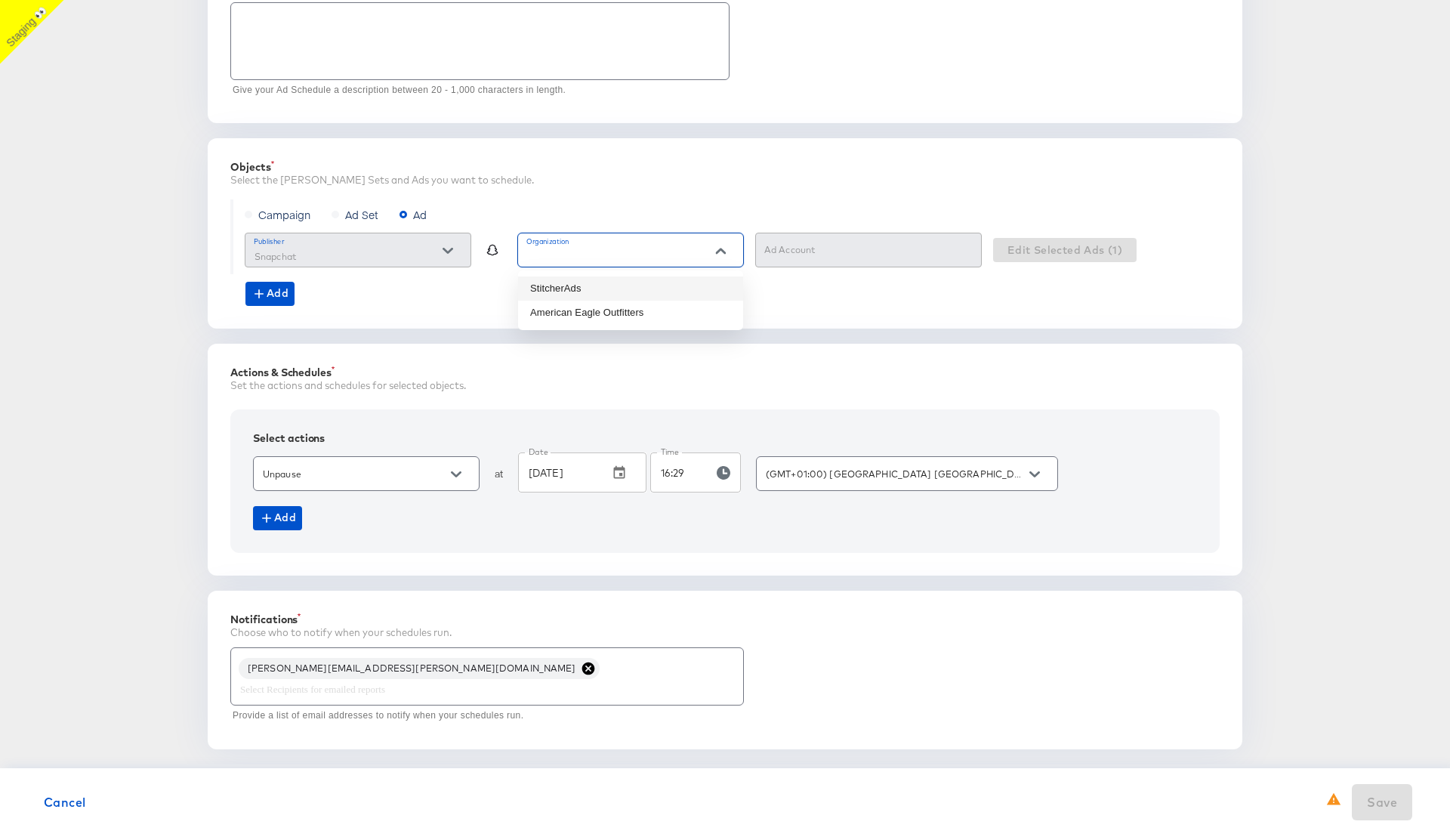
click at [625, 287] on li "StitcherAds" at bounding box center [630, 288] width 225 height 24
type input "StitcherAds"
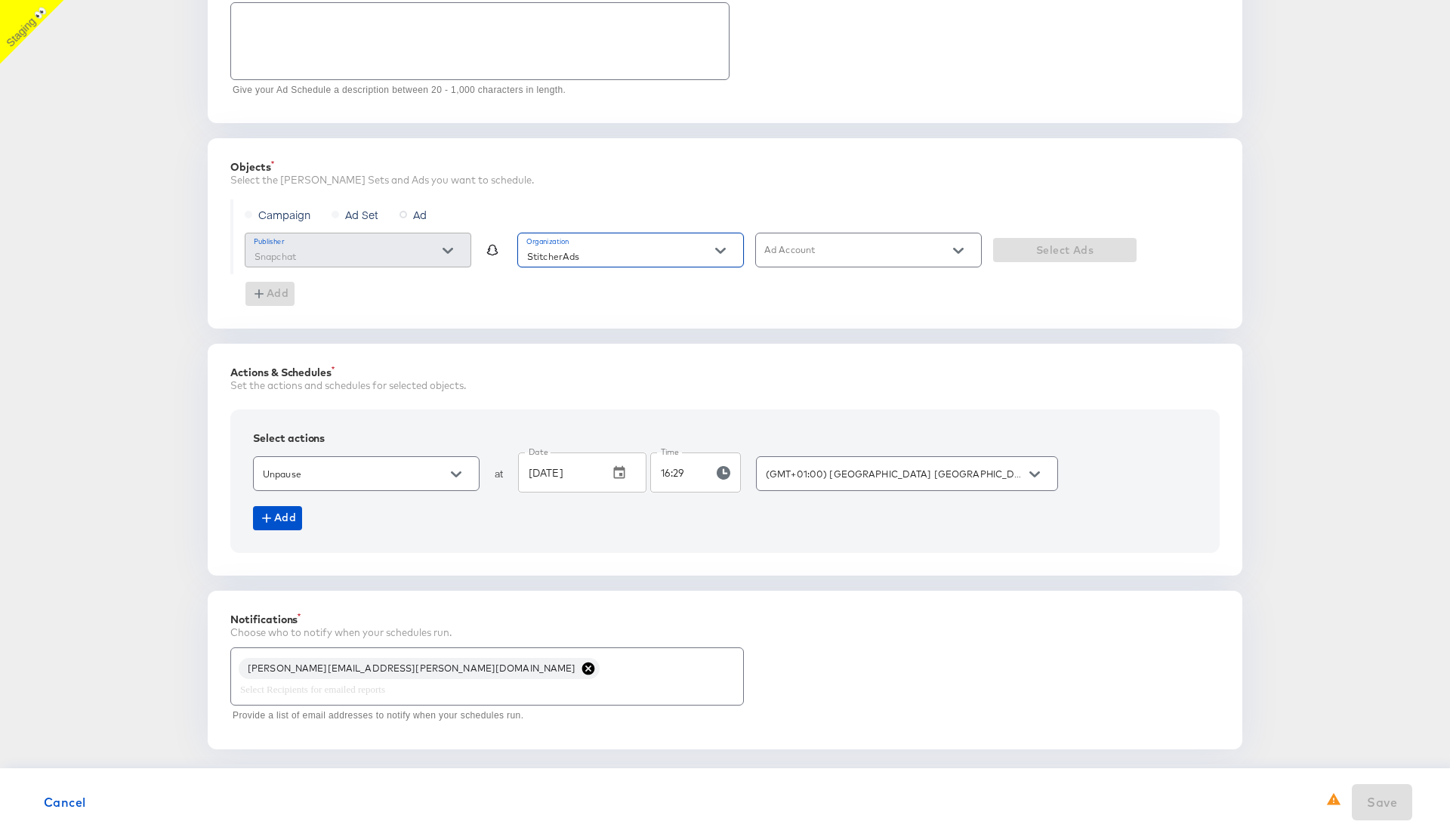
click at [873, 255] on input "Ad Account" at bounding box center [856, 257] width 190 height 17
click at [853, 357] on li "StitcherAds Self Service" at bounding box center [868, 359] width 225 height 24
click at [457, 472] on icon "Open" at bounding box center [456, 474] width 11 height 11
click at [505, 398] on div "Actions & Schedules Set the actions and schedules for selected objects. Select …" at bounding box center [725, 460] width 1034 height 232
click at [1071, 251] on span "Select Ads" at bounding box center [1064, 250] width 131 height 19
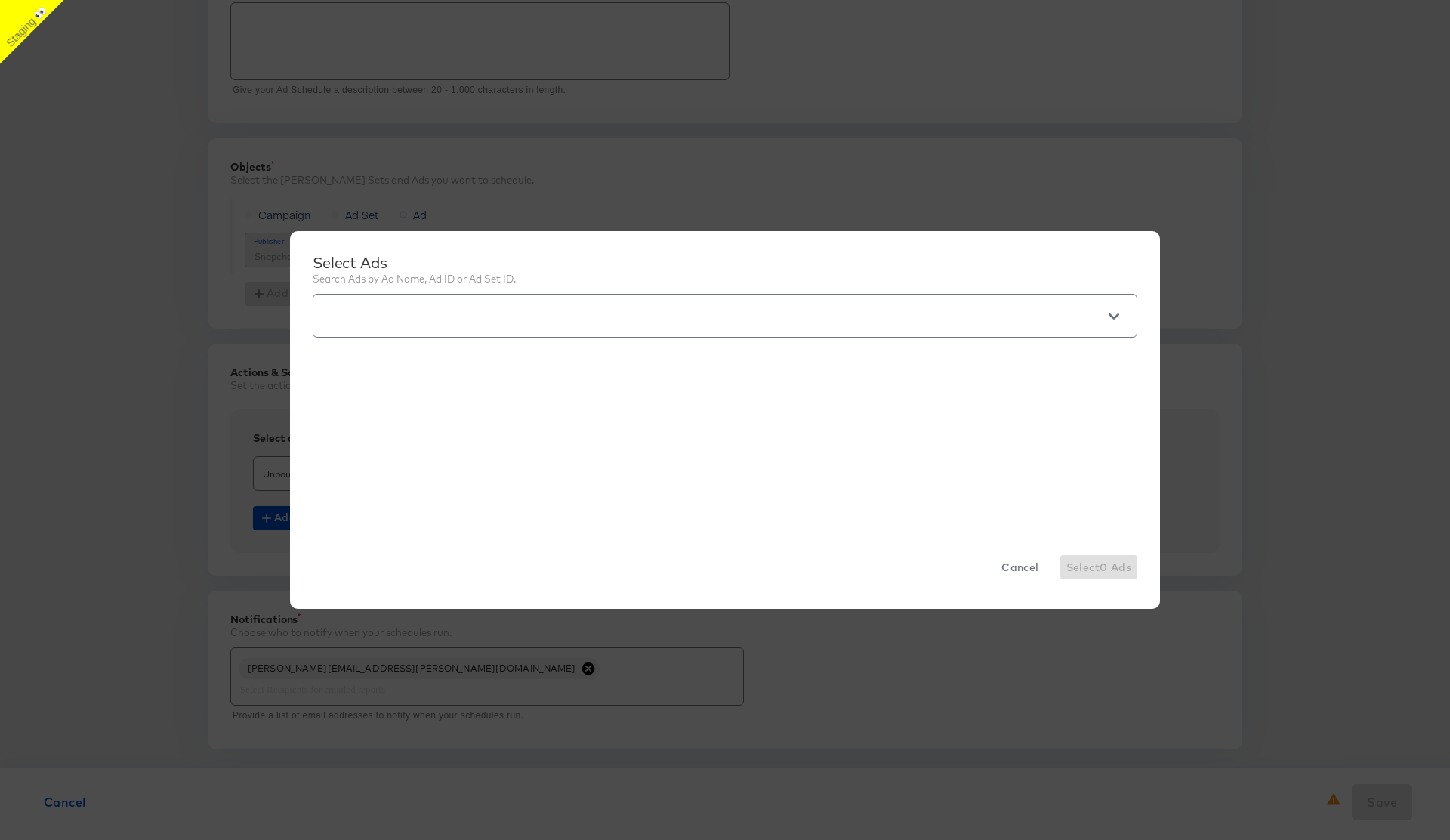
click at [1014, 569] on span "Cancel" at bounding box center [1019, 568] width 37 height 19
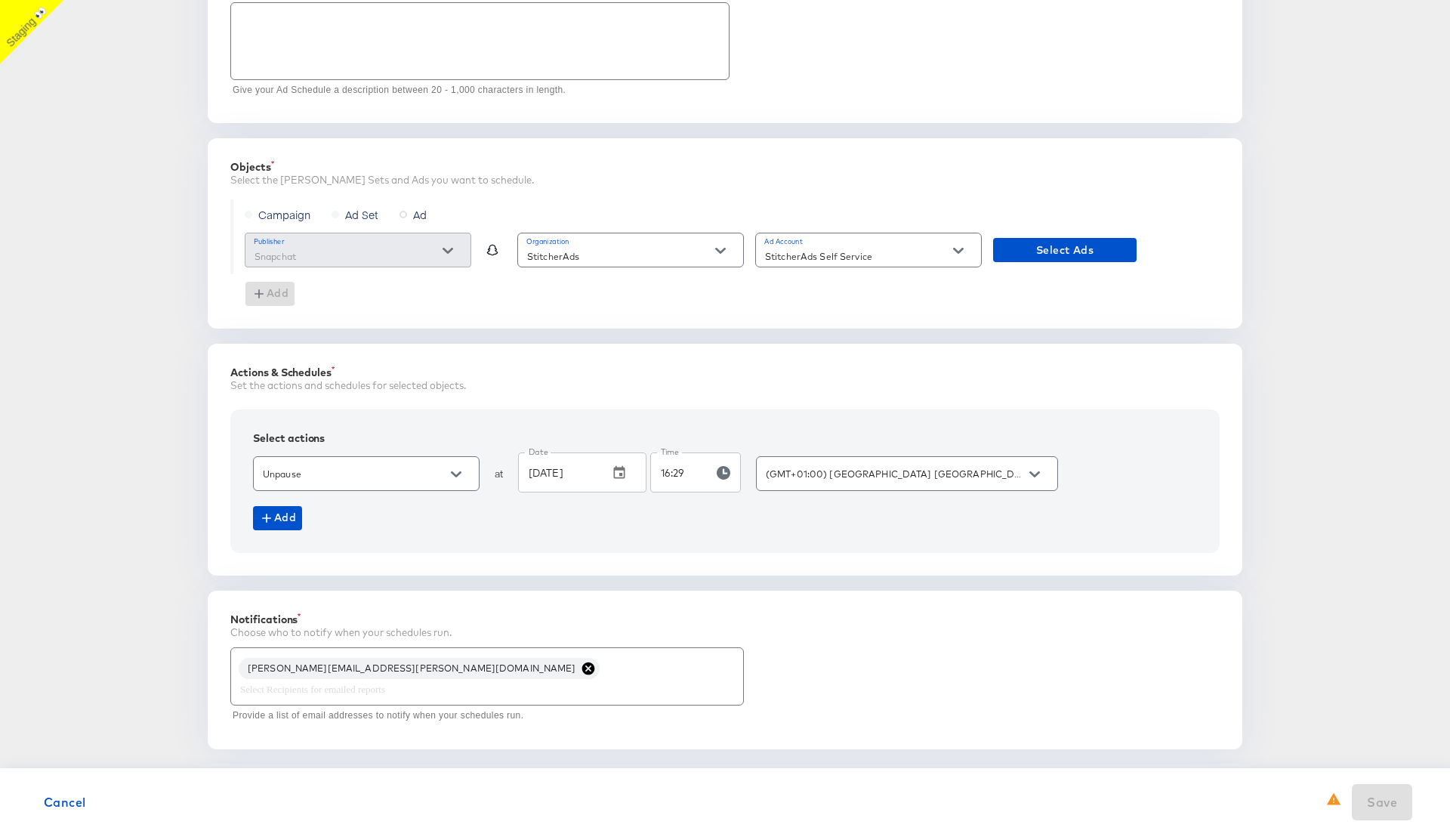
scroll to position [0, 0]
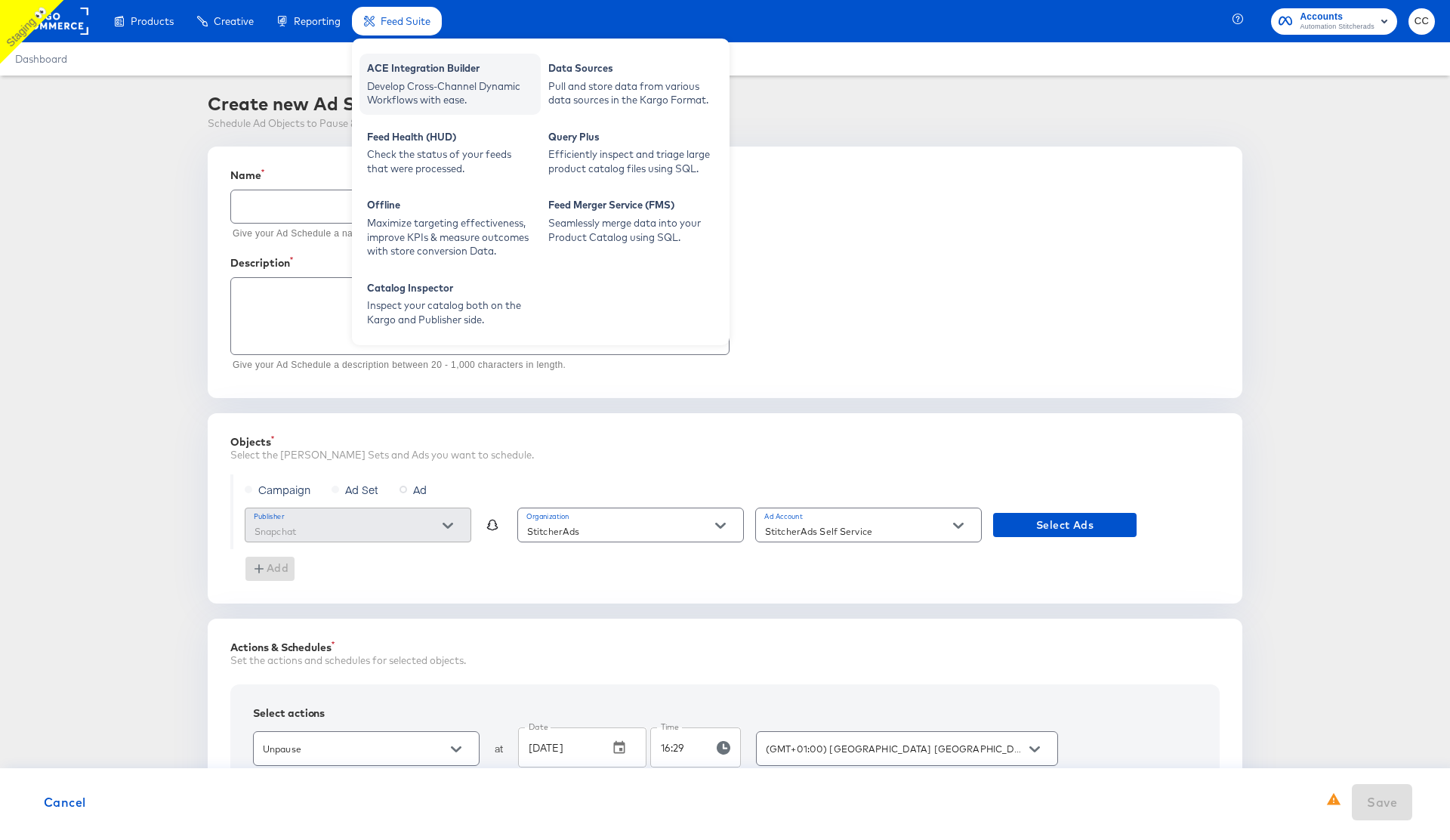
click at [447, 87] on div "Develop Cross-Channel Dynamic Workflows with ease." at bounding box center [449, 93] width 166 height 28
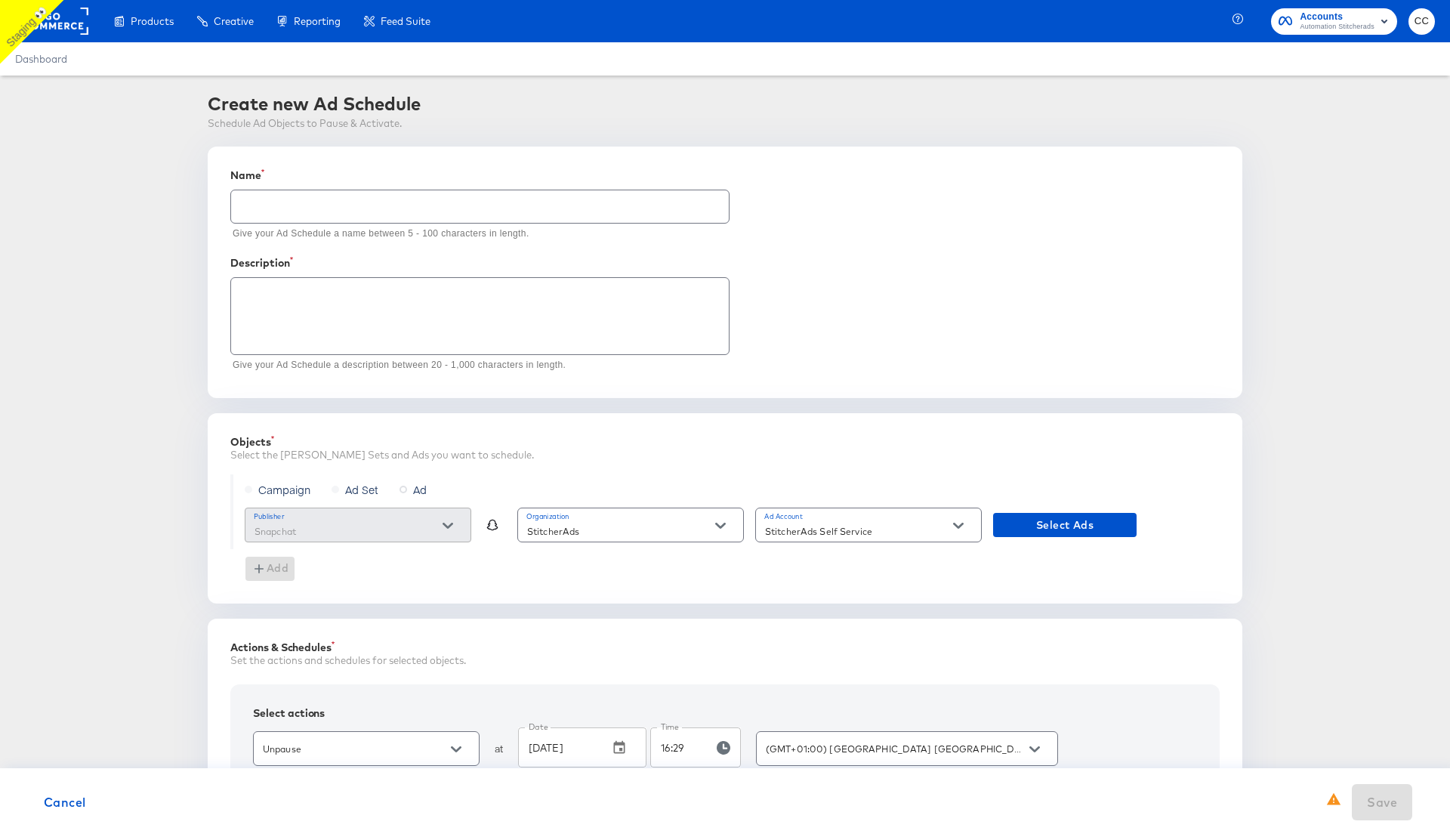
click at [67, 20] on rect at bounding box center [54, 21] width 70 height 27
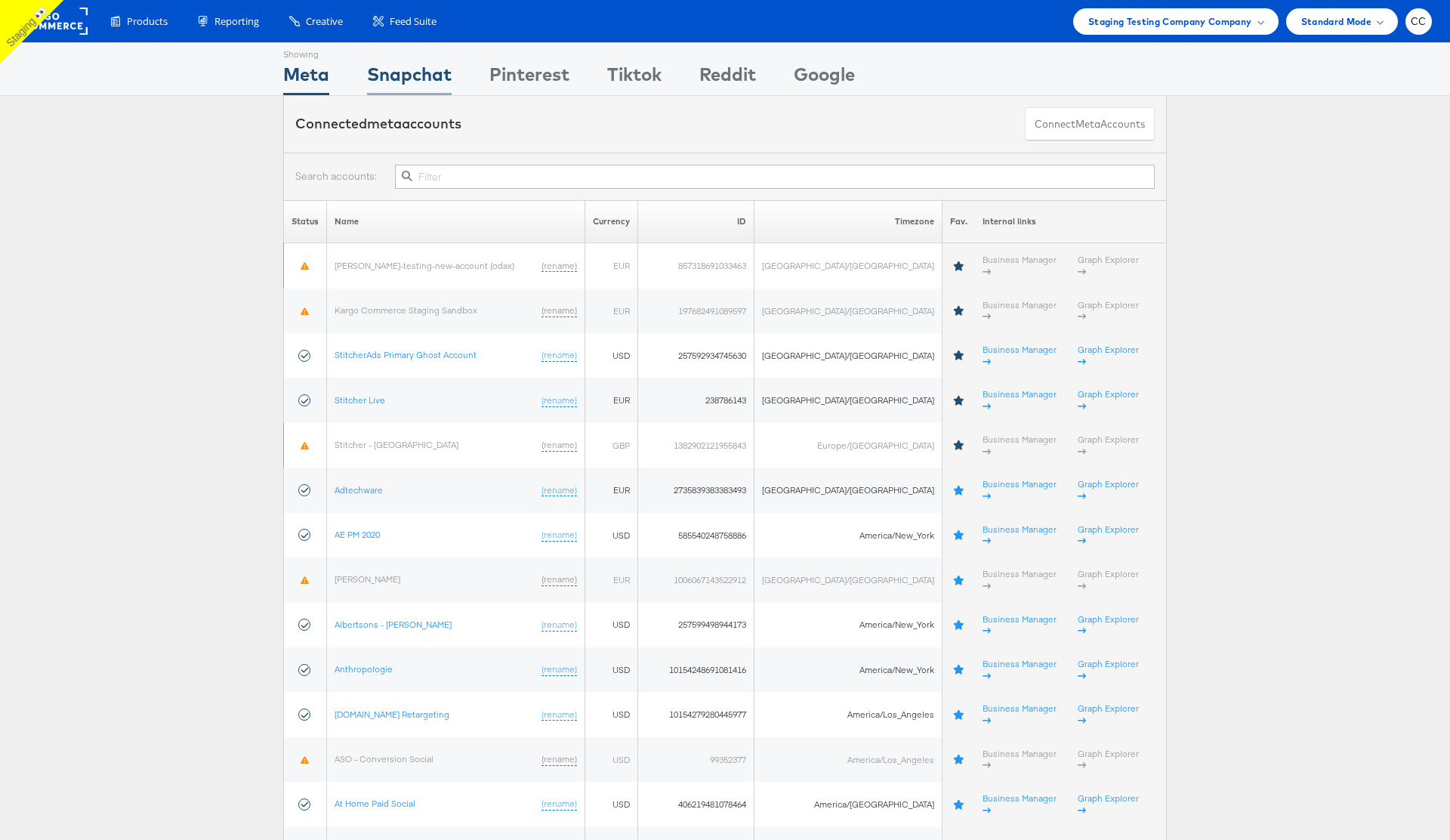
click at [405, 80] on div "Snapchat" at bounding box center [409, 78] width 84 height 34
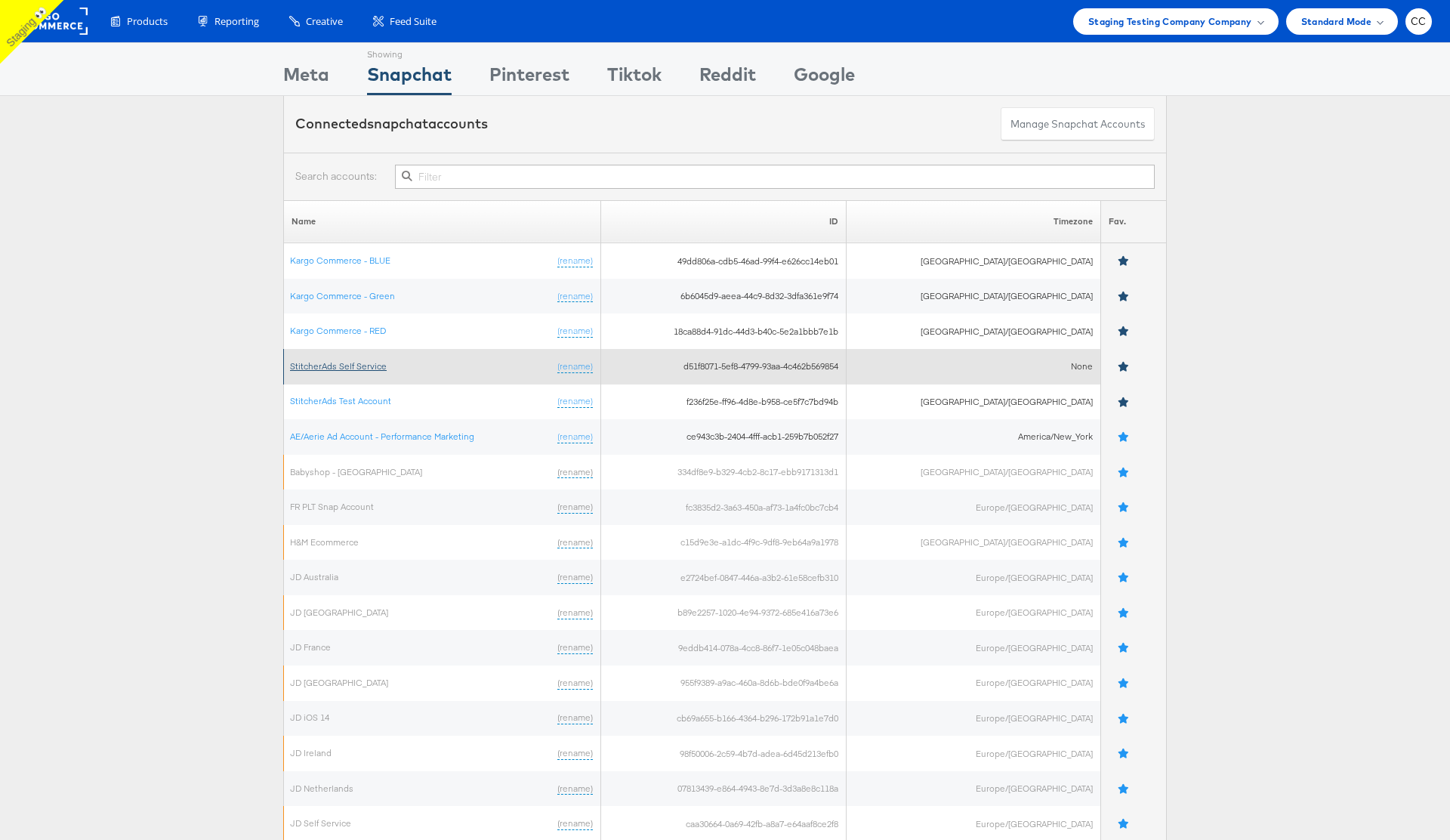
click at [347, 367] on link "StitcherAds Self Service" at bounding box center [338, 366] width 97 height 11
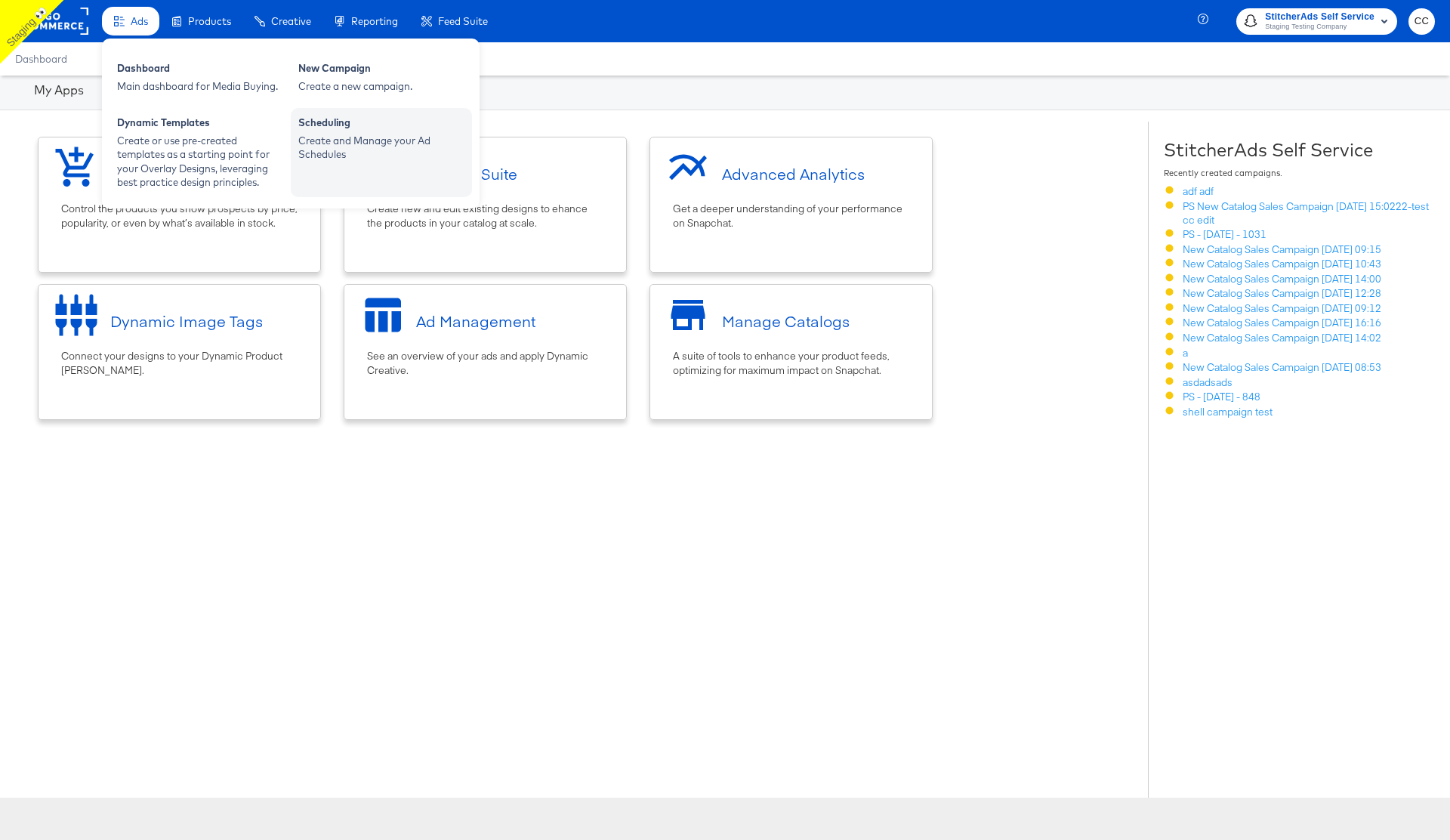
click at [368, 141] on div "Create and Manage your Ad Schedules" at bounding box center [380, 148] width 166 height 28
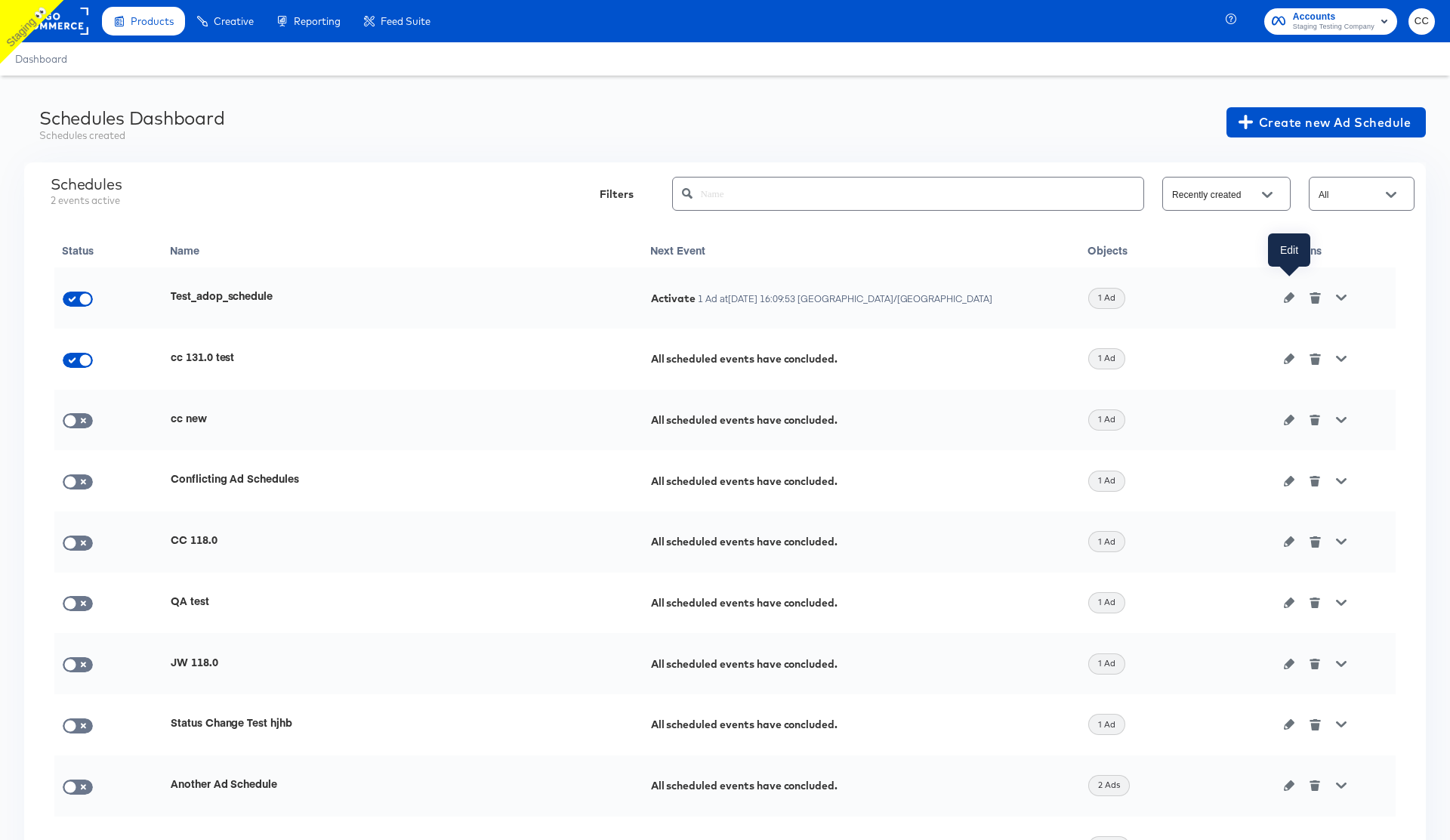
click at [1287, 298] on icon "button" at bounding box center [1288, 297] width 11 height 11
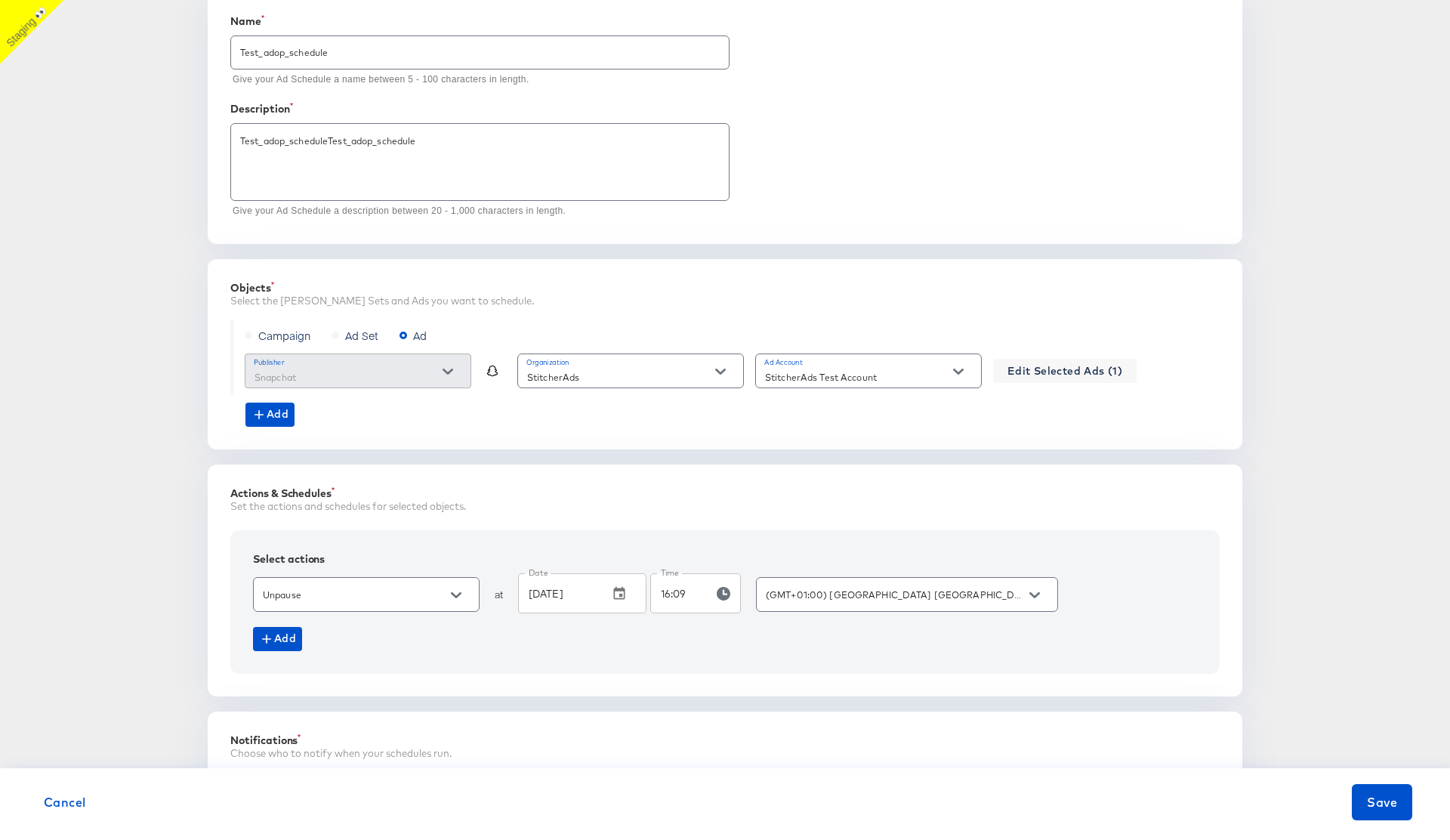
scroll to position [162, 0]
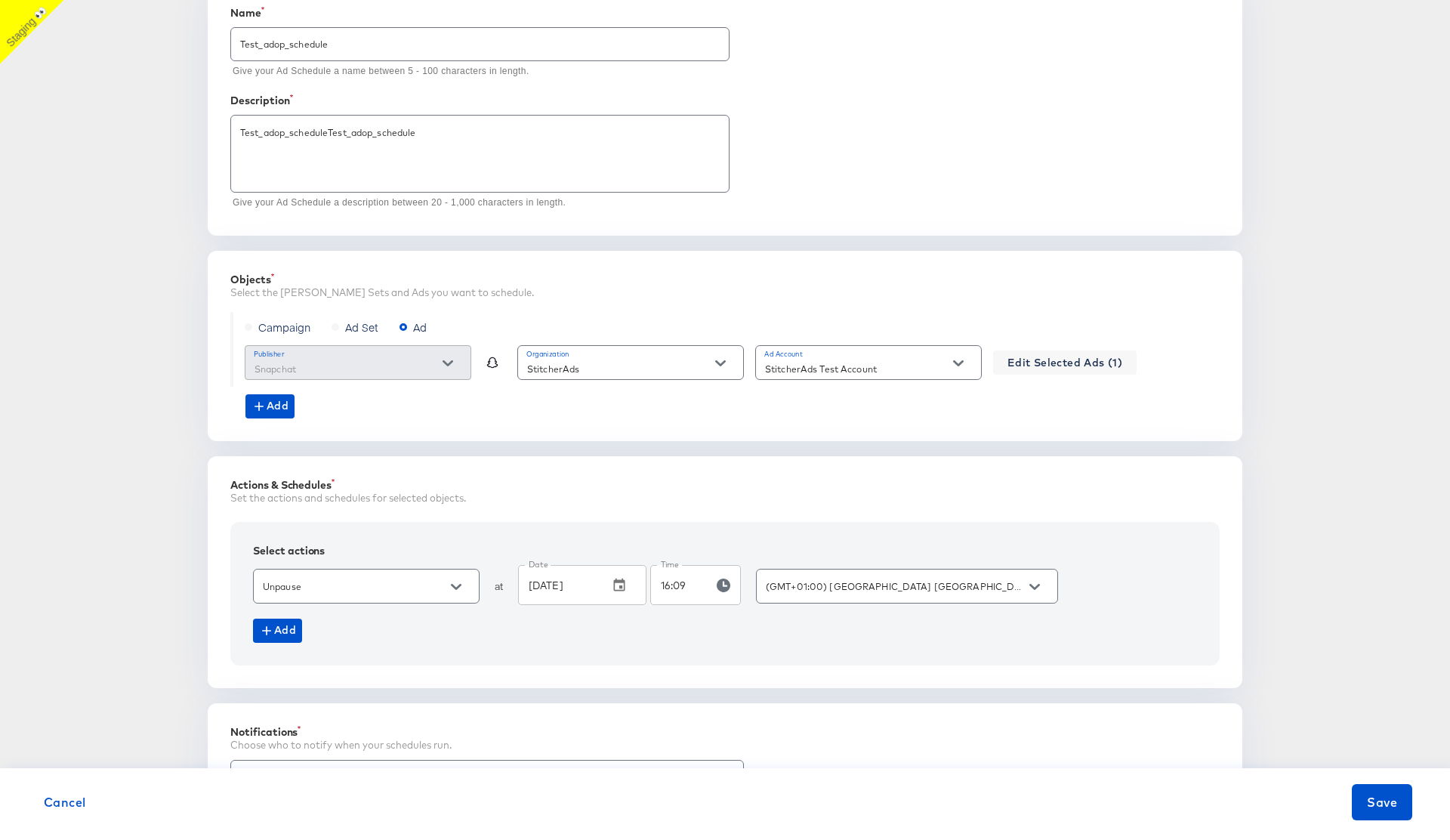
type textarea "x"
